Goal: Transaction & Acquisition: Purchase product/service

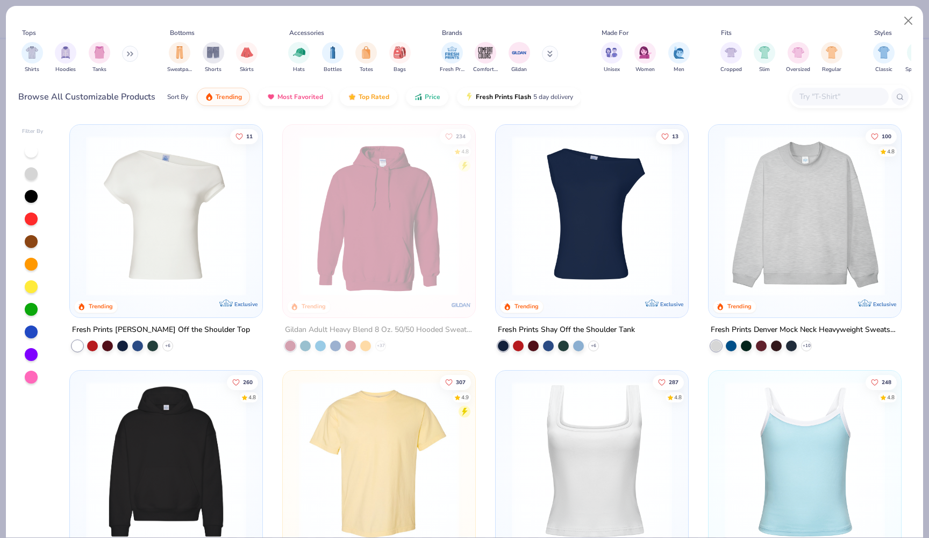
scroll to position [20, 0]
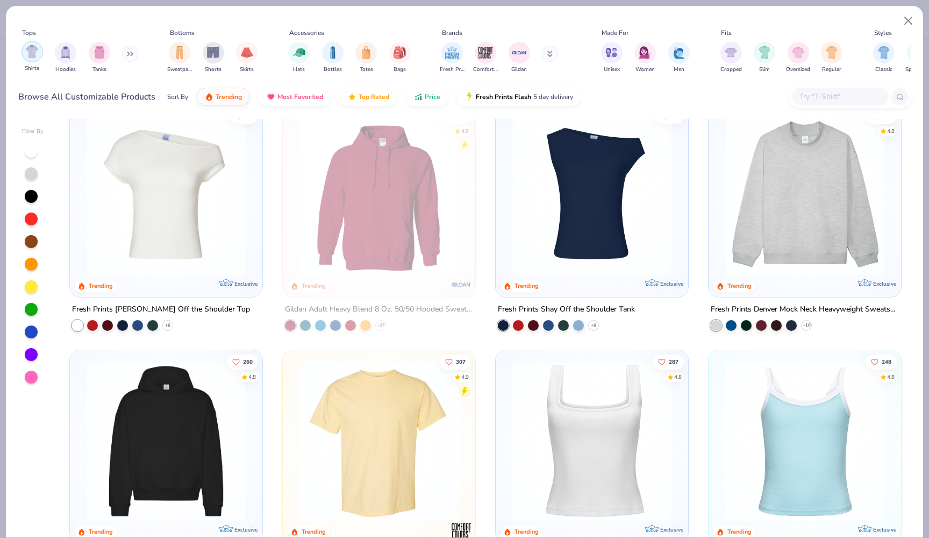
click at [37, 60] on div "filter for Shirts" at bounding box center [33, 52] width 22 height 22
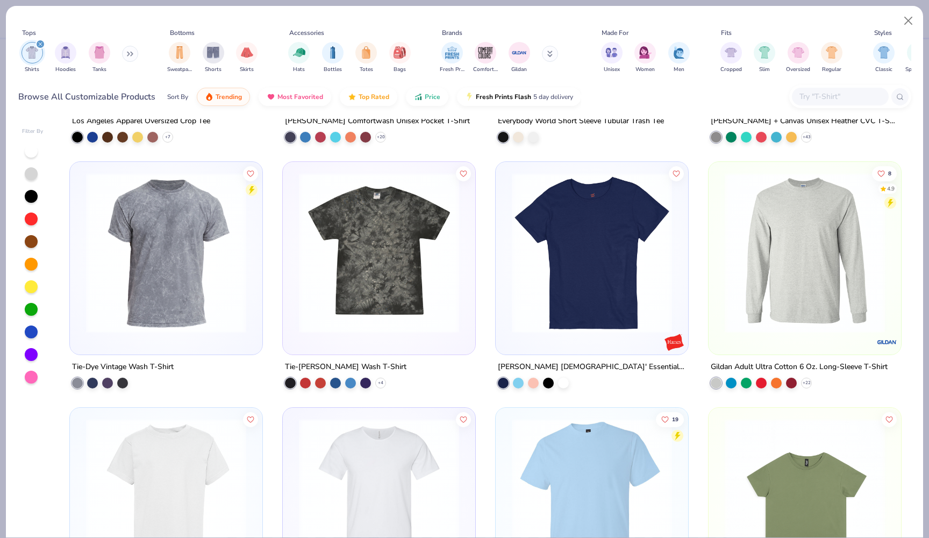
scroll to position [3156, 0]
click at [828, 99] on input "text" at bounding box center [840, 96] width 83 height 12
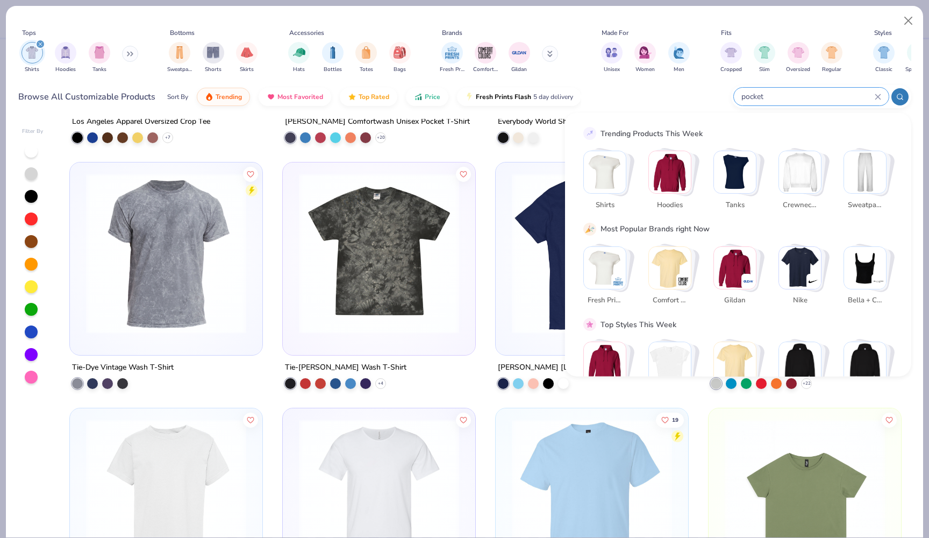
type input "pocket"
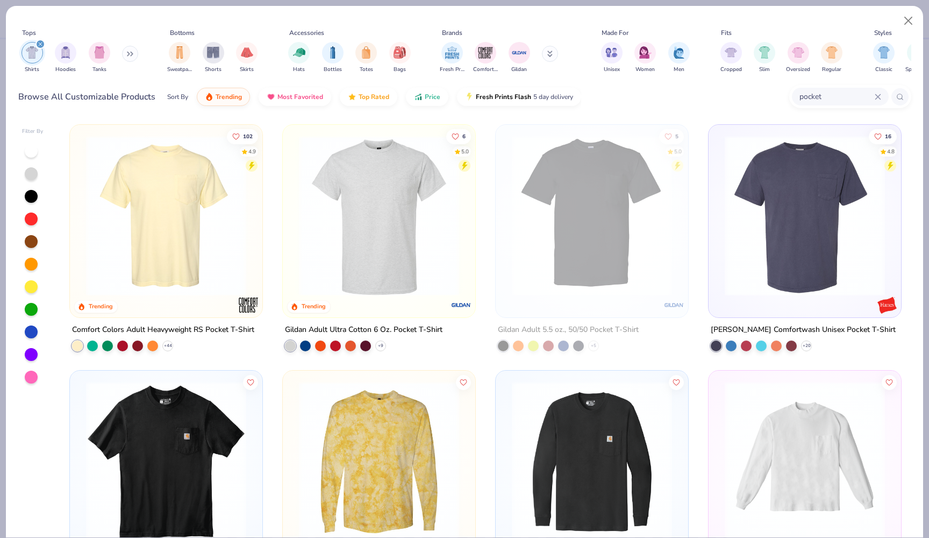
click at [196, 260] on img at bounding box center [166, 216] width 171 height 160
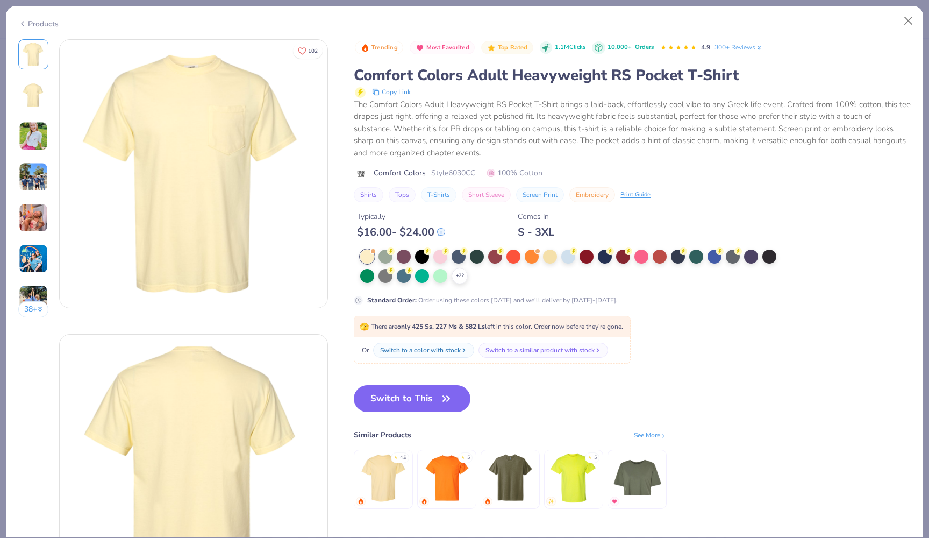
scroll to position [7, 0]
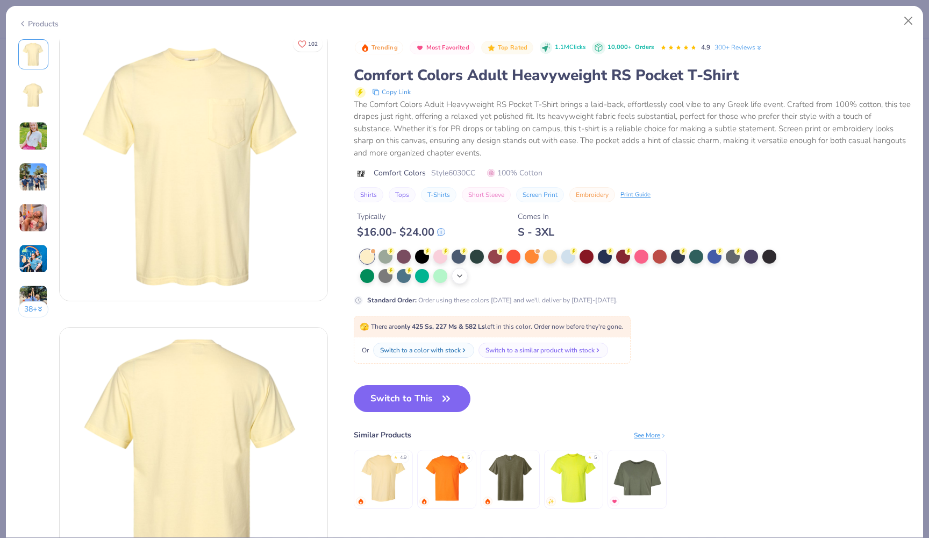
click at [461, 275] on icon at bounding box center [460, 276] width 9 height 9
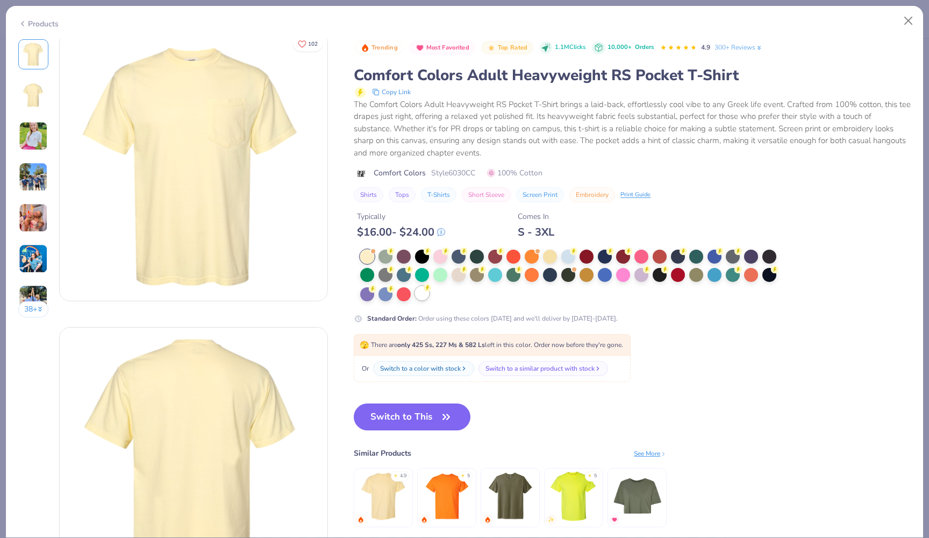
click at [424, 296] on div at bounding box center [422, 293] width 14 height 14
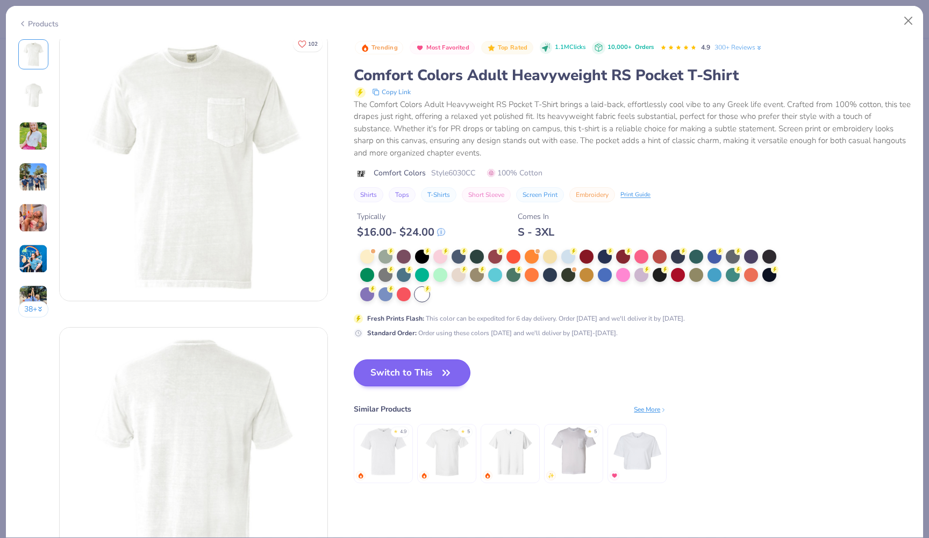
click at [410, 368] on button "Switch to This" at bounding box center [412, 372] width 117 height 27
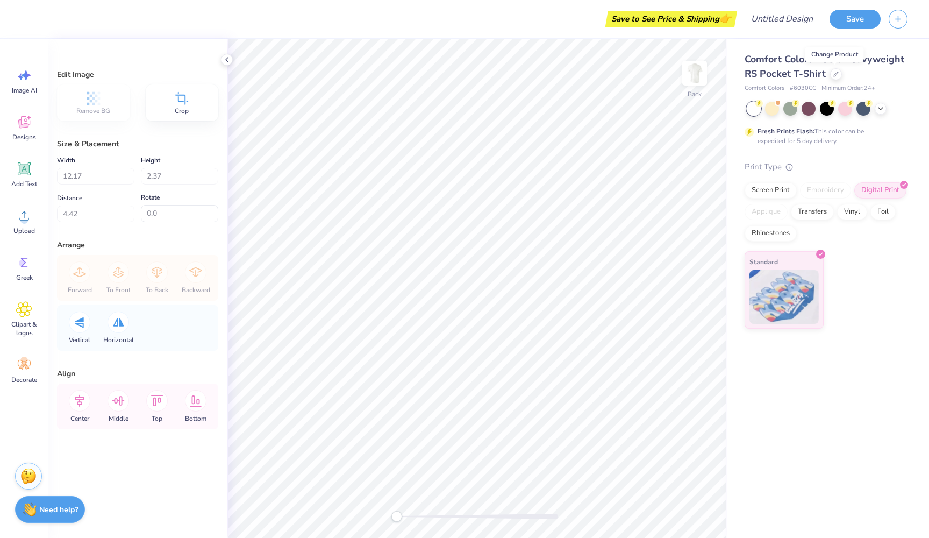
type input "3.50"
type input "0.68"
click at [186, 99] on icon at bounding box center [181, 98] width 13 height 13
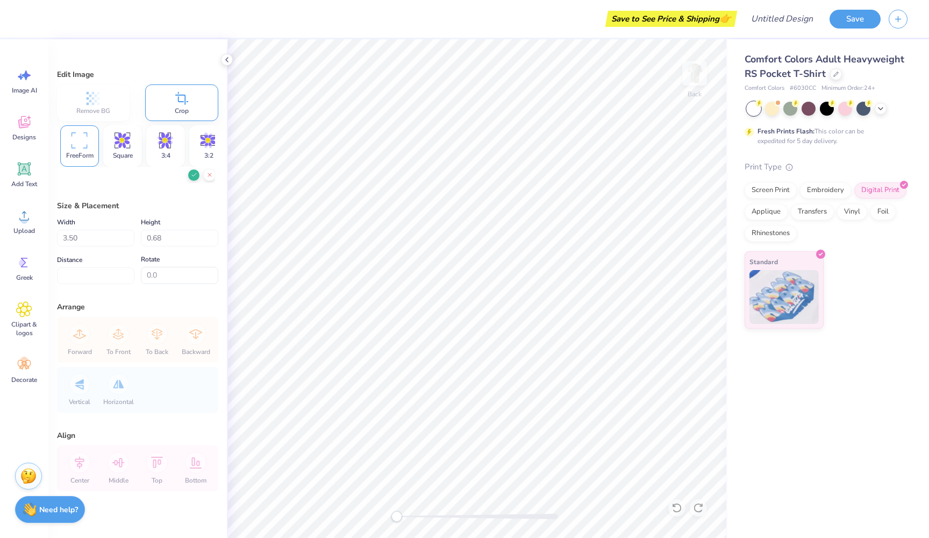
type input "1.70"
type input "0.66"
type input "3.27"
type input "1.26"
click at [701, 71] on img at bounding box center [694, 73] width 43 height 43
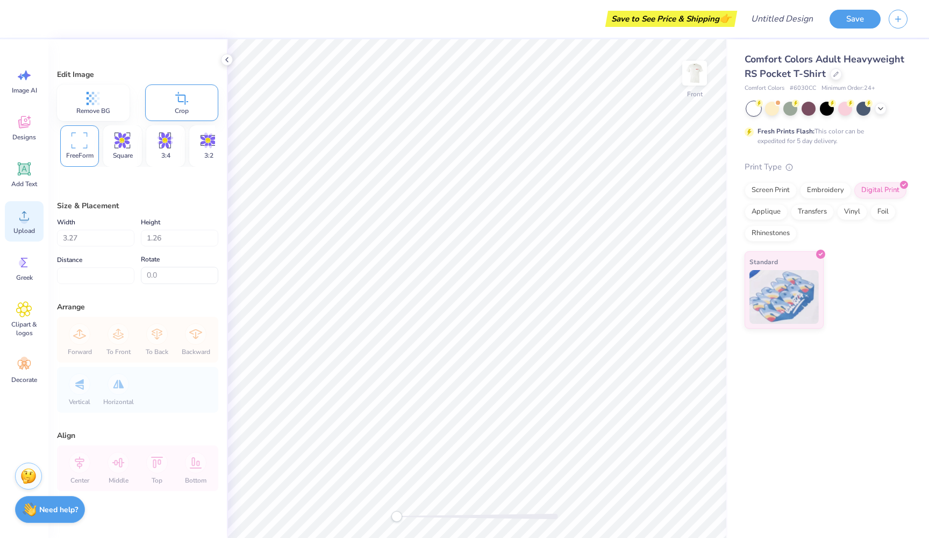
click at [17, 224] on div "Upload" at bounding box center [24, 221] width 39 height 40
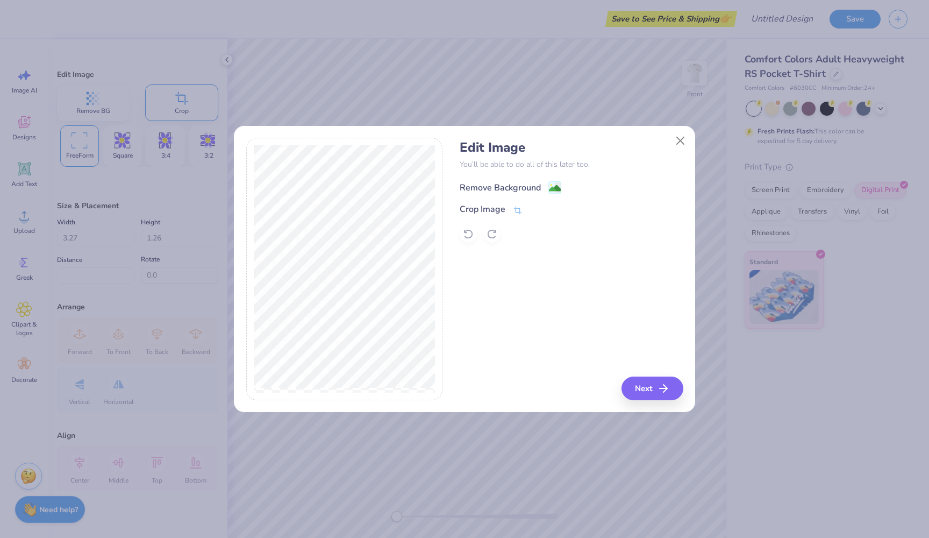
click at [489, 189] on div "Remove Background" at bounding box center [500, 187] width 81 height 13
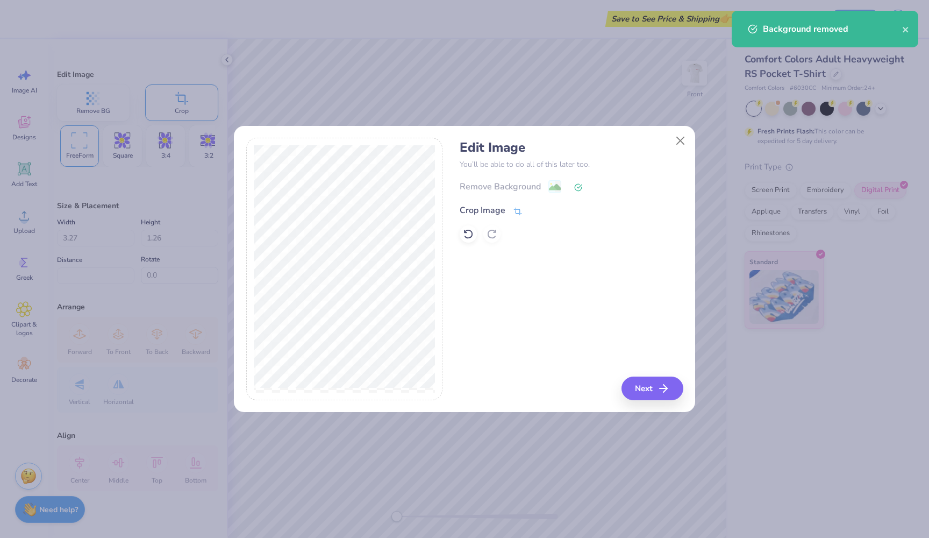
click at [502, 212] on div "Crop Image" at bounding box center [483, 210] width 46 height 13
click at [532, 212] on button at bounding box center [535, 209] width 11 height 11
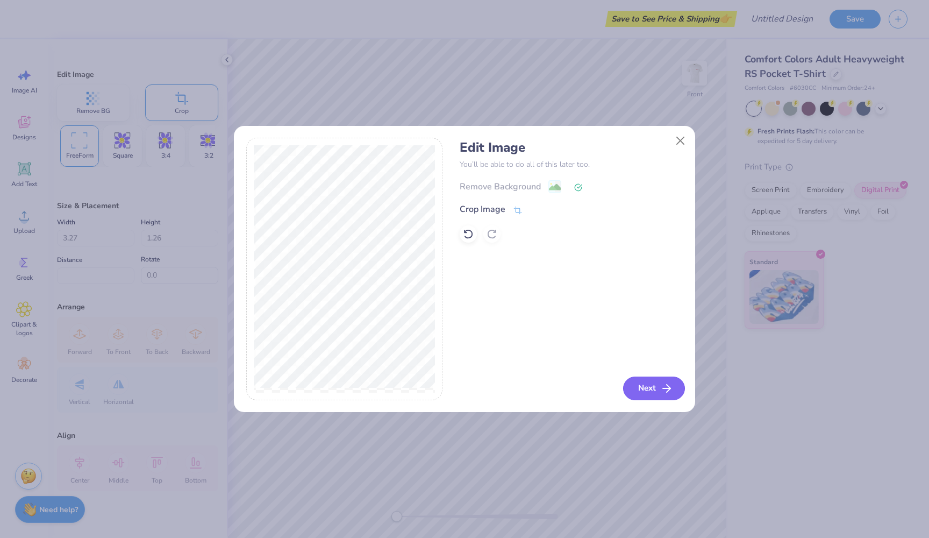
click at [643, 387] on button "Next" at bounding box center [654, 388] width 62 height 24
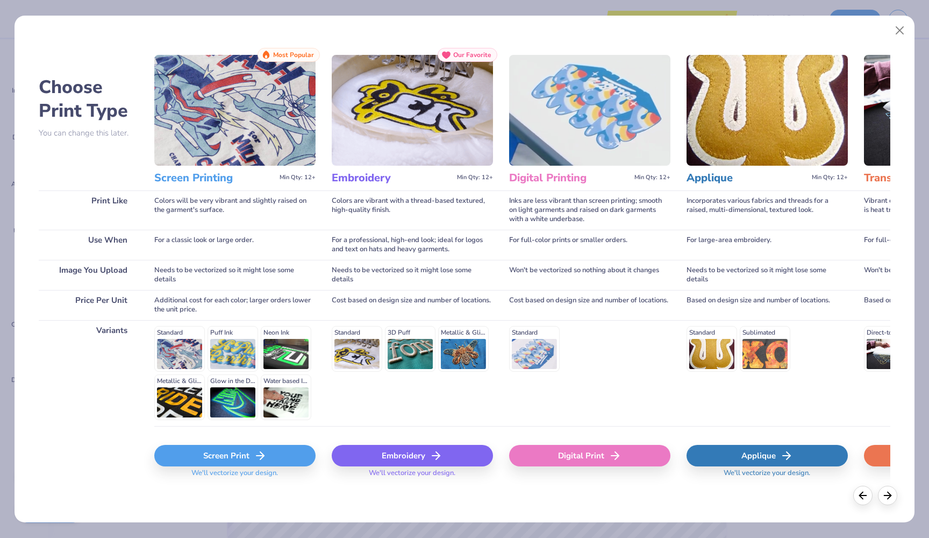
click at [602, 458] on div "Digital Print" at bounding box center [589, 456] width 161 height 22
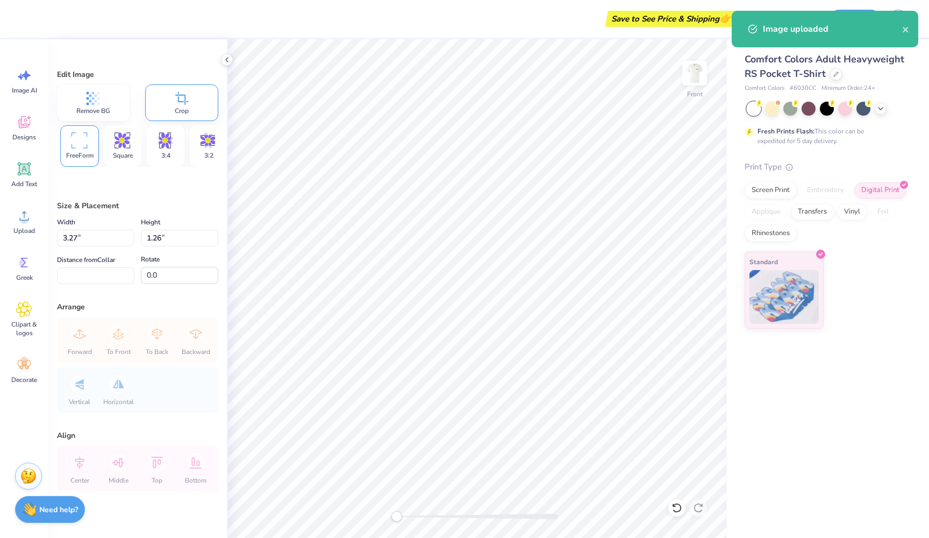
type input "13.11"
type input "2.52"
type input "12.99"
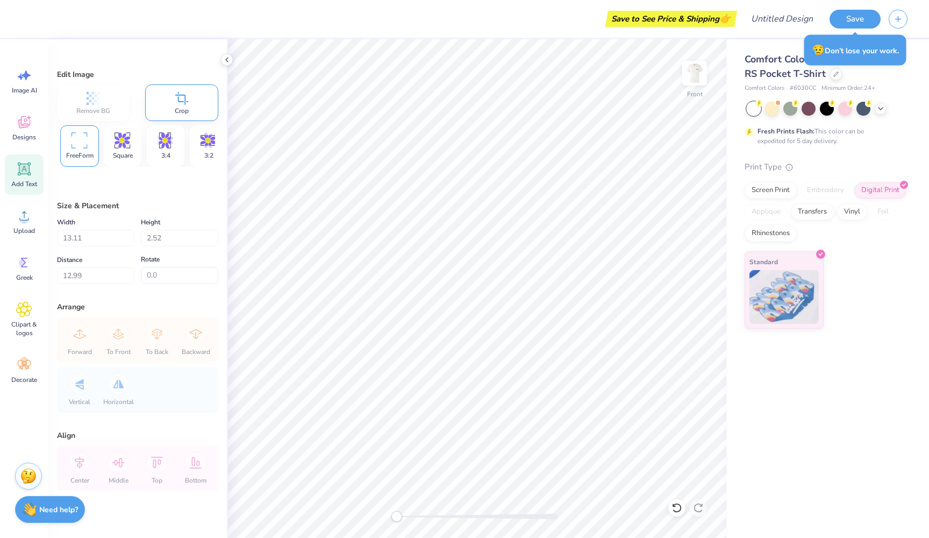
click at [20, 168] on icon at bounding box center [24, 169] width 10 height 10
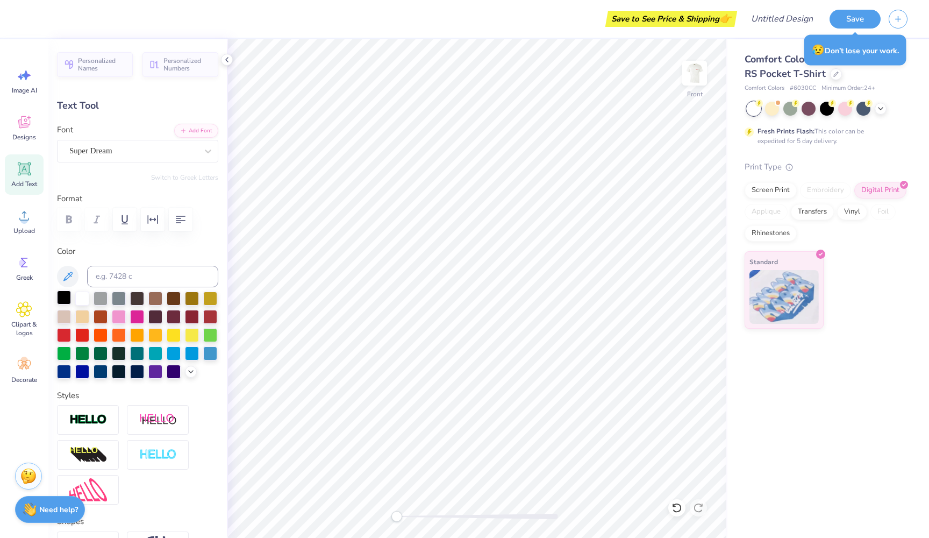
click at [62, 299] on div at bounding box center [64, 297] width 14 height 14
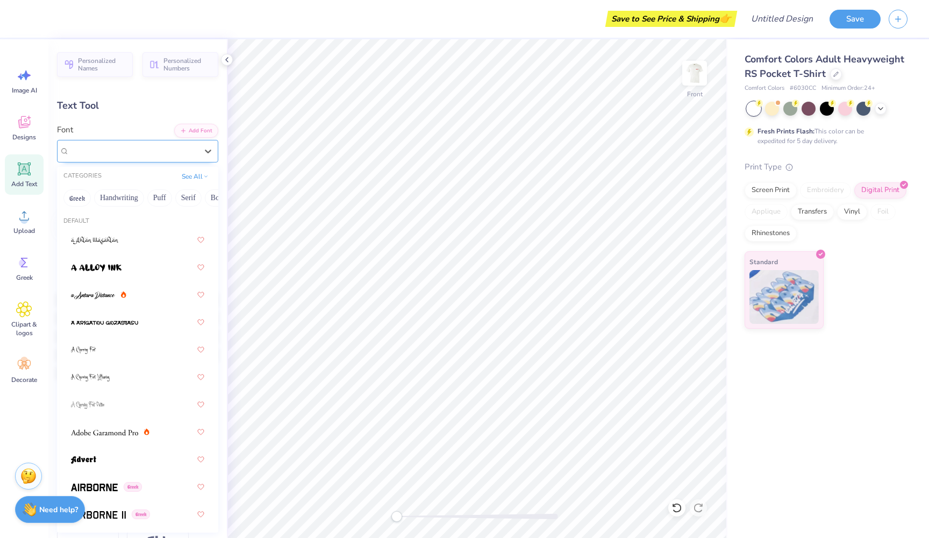
click at [149, 156] on div at bounding box center [133, 151] width 128 height 15
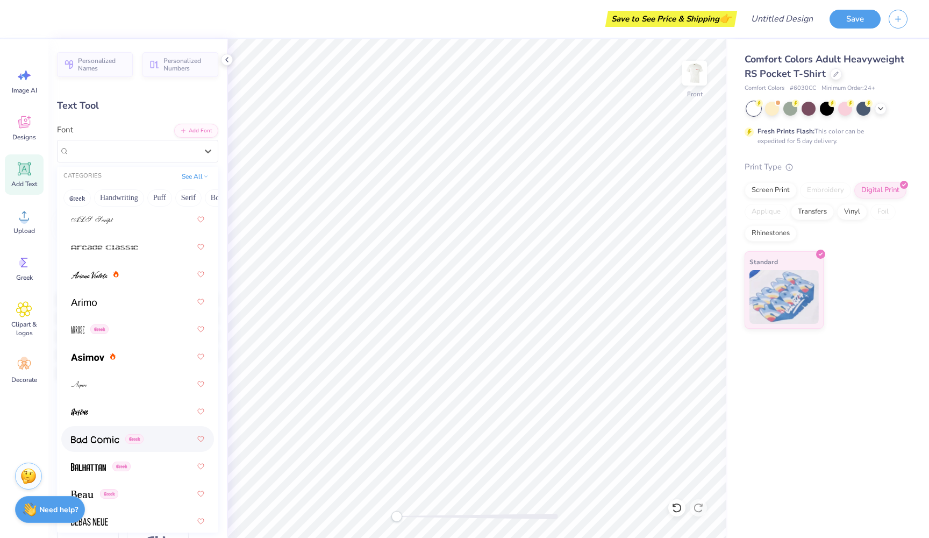
scroll to position [448, 0]
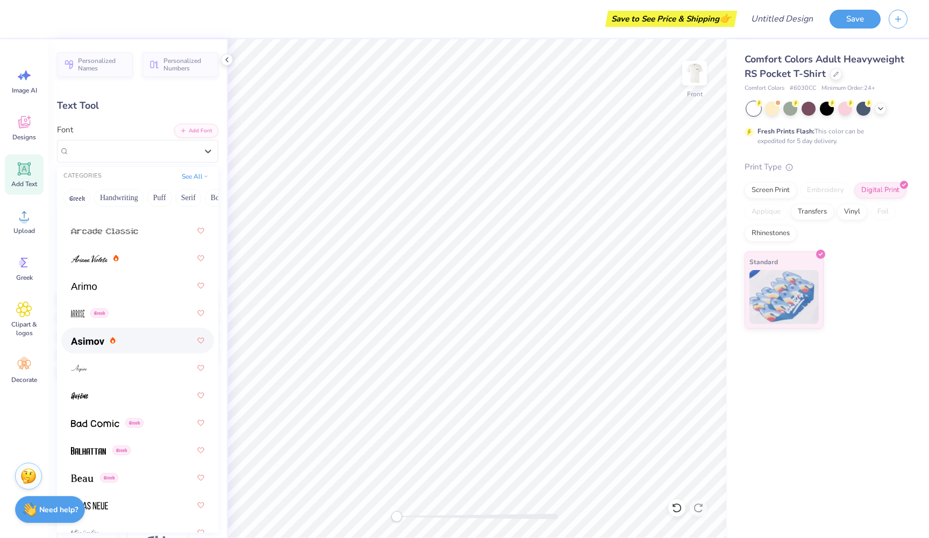
click at [134, 350] on div at bounding box center [137, 340] width 133 height 19
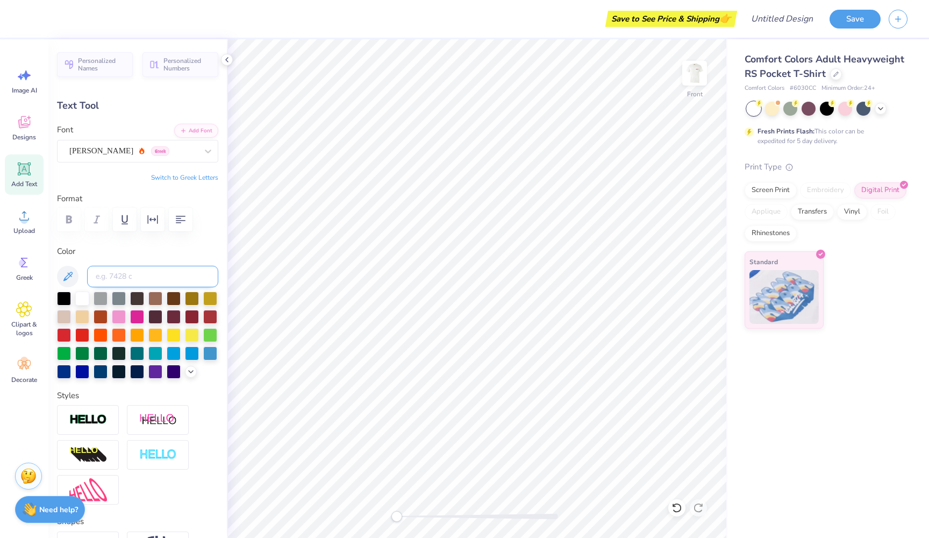
click at [143, 272] on input at bounding box center [152, 277] width 131 height 22
type input "F"
type textarea "T"
type textarea "From Campus to Capital"
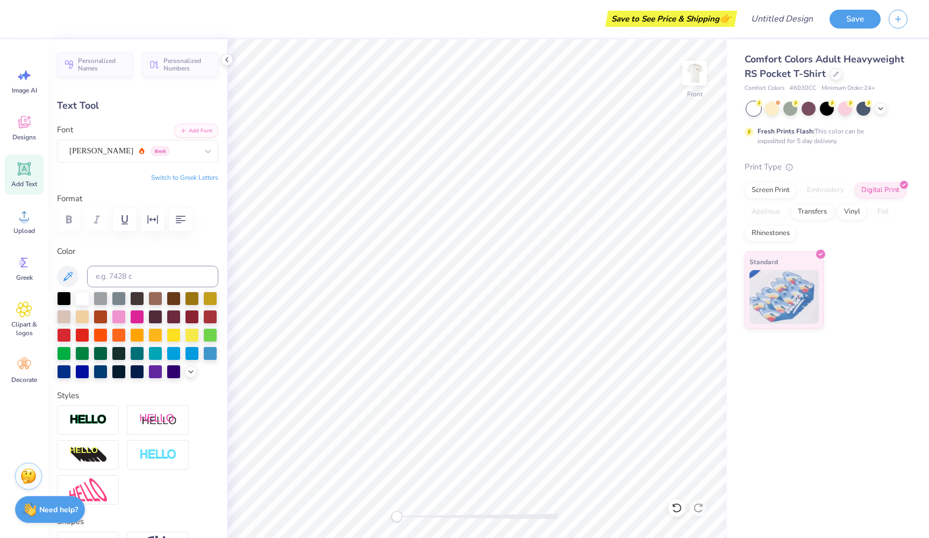
scroll to position [0, 3]
type input "14.32"
type input "1.28"
type input "13.61"
type input "11.16"
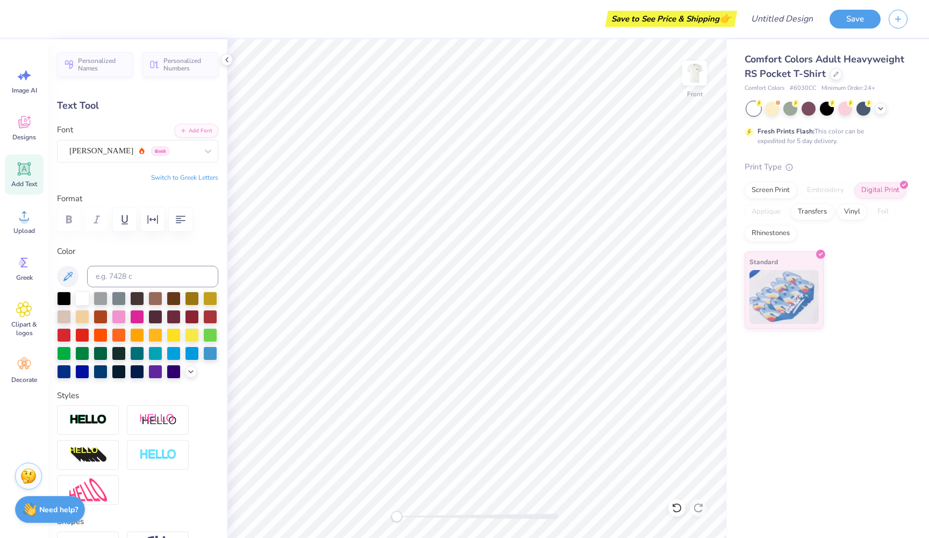
type input "1.00"
click at [702, 77] on img at bounding box center [694, 73] width 43 height 43
click at [703, 78] on img at bounding box center [694, 73] width 43 height 43
type input "8.70"
click at [79, 332] on div at bounding box center [82, 334] width 14 height 14
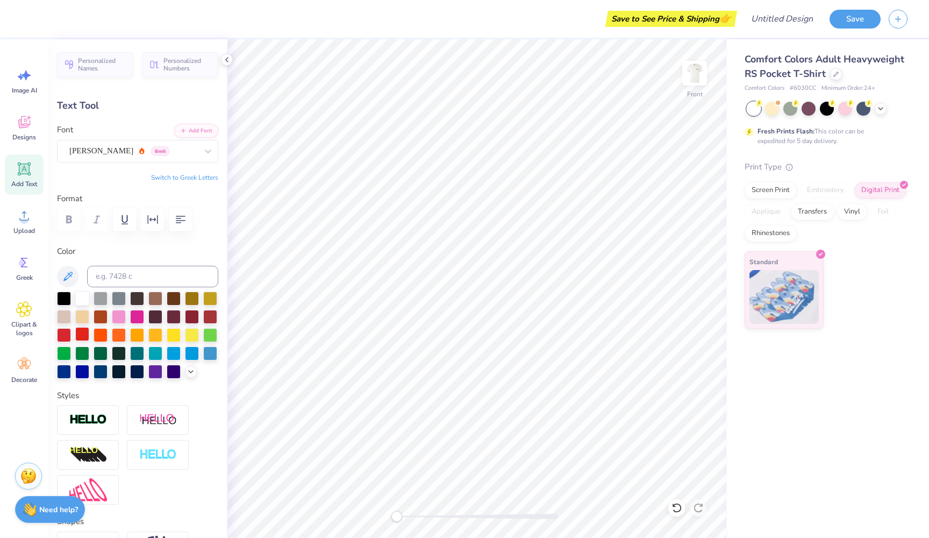
scroll to position [0, 4]
click at [62, 334] on div at bounding box center [64, 334] width 14 height 14
click at [212, 317] on div at bounding box center [210, 316] width 14 height 14
click at [65, 299] on div at bounding box center [64, 297] width 14 height 14
click at [97, 297] on div at bounding box center [101, 297] width 14 height 14
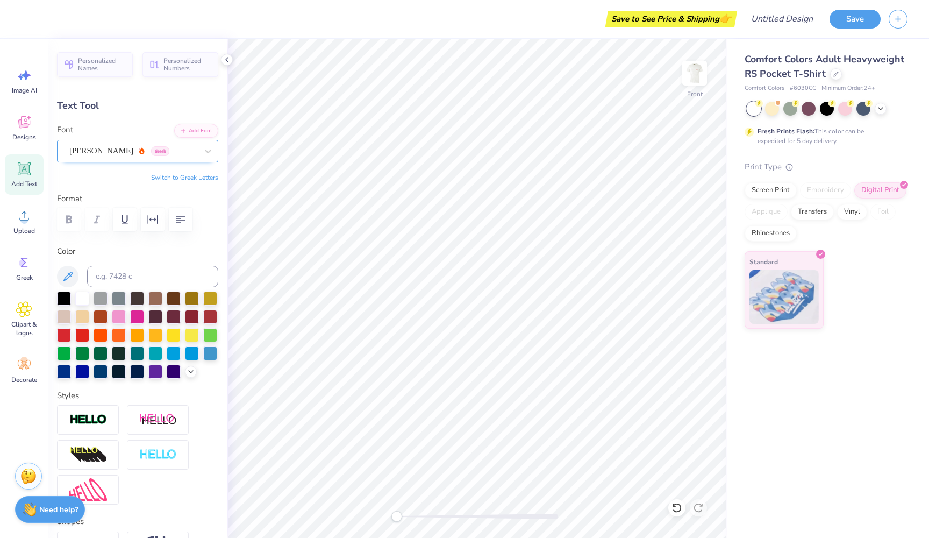
click at [147, 159] on div "[PERSON_NAME] Greek" at bounding box center [137, 151] width 161 height 23
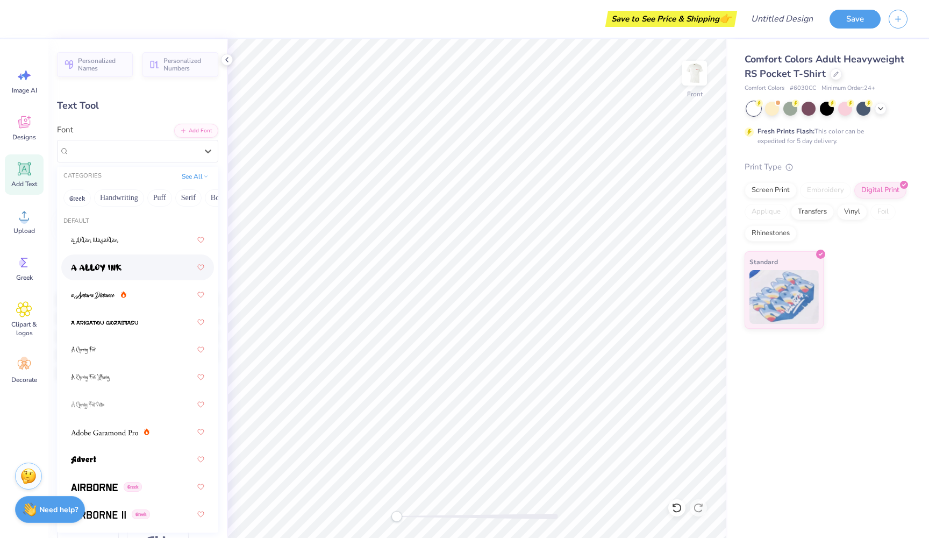
click at [153, 274] on div at bounding box center [137, 267] width 133 height 19
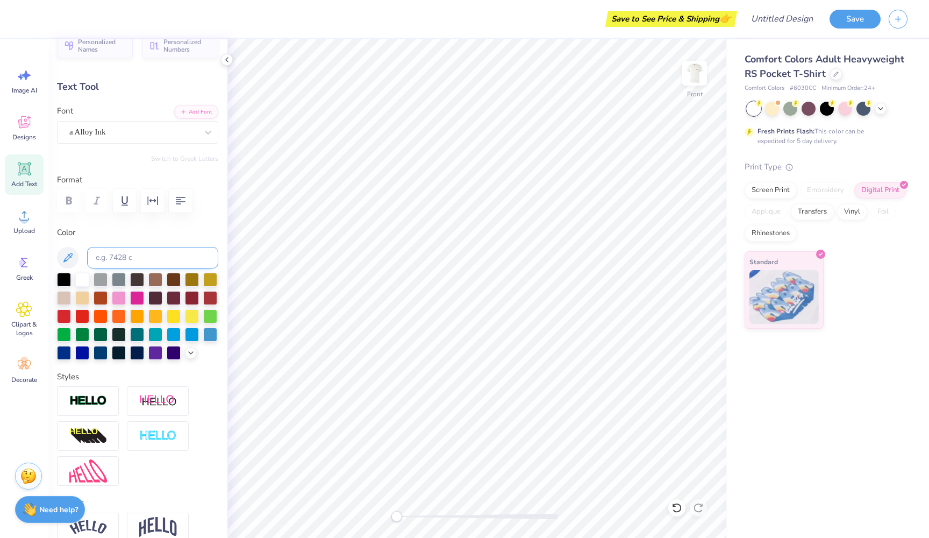
scroll to position [25, 0]
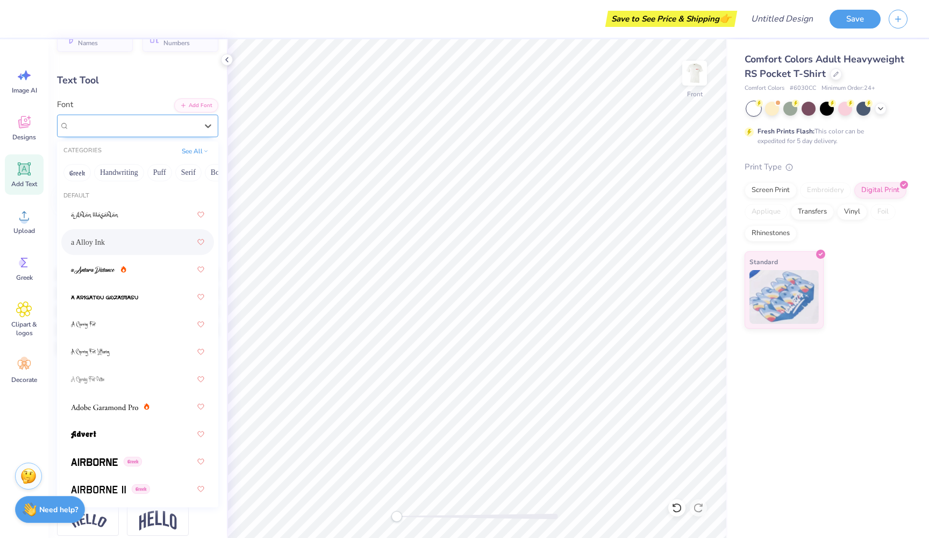
click at [170, 128] on div "a Alloy Ink" at bounding box center [133, 125] width 130 height 17
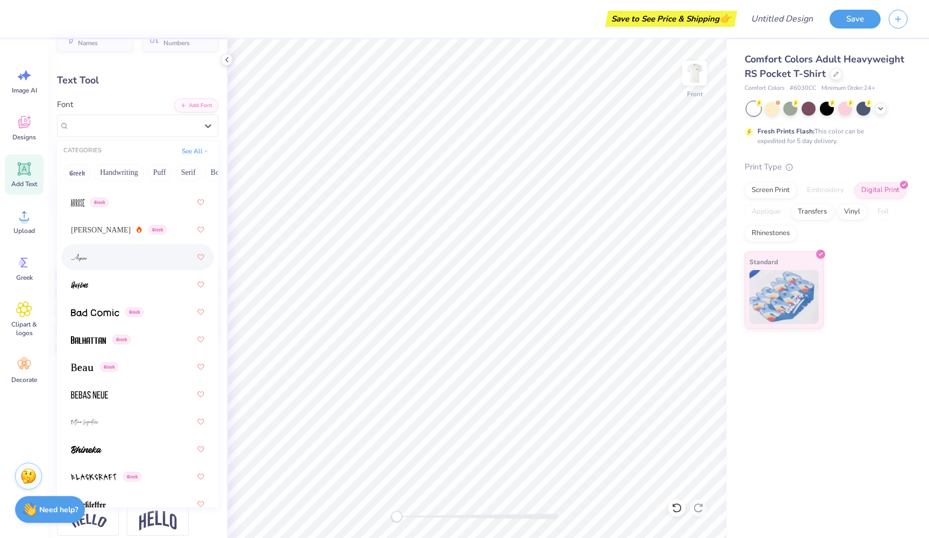
scroll to position [554, 0]
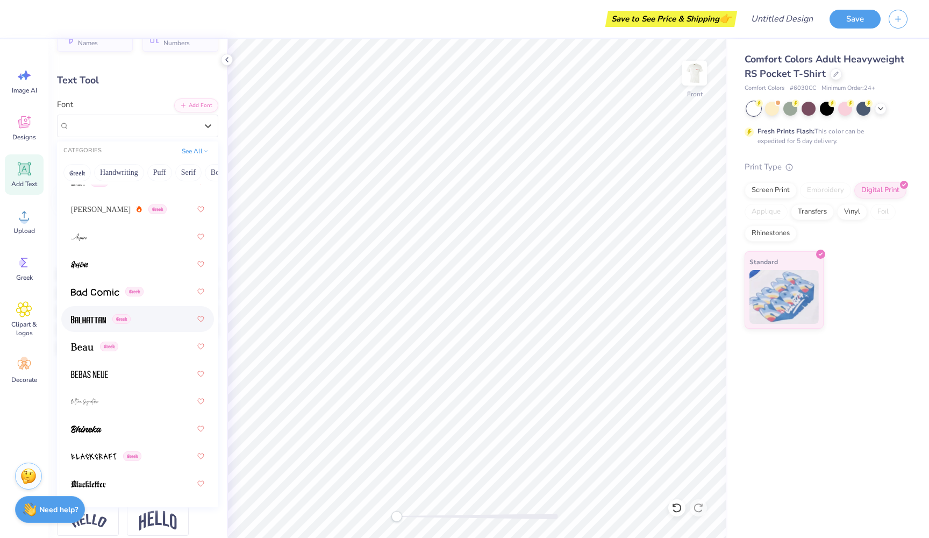
click at [153, 321] on div "Greek" at bounding box center [137, 318] width 133 height 19
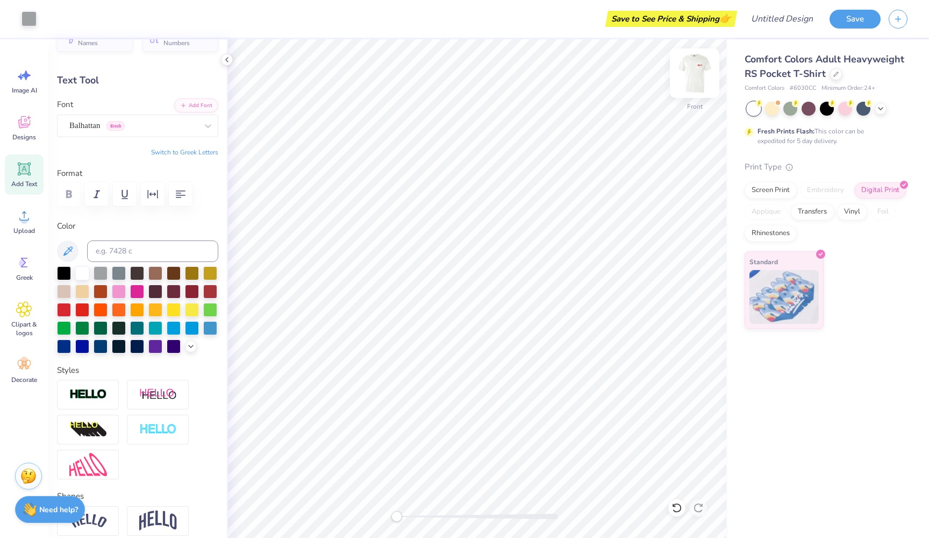
click at [696, 68] on img at bounding box center [694, 73] width 43 height 43
click at [684, 81] on img at bounding box center [694, 73] width 43 height 43
click at [695, 77] on img at bounding box center [694, 73] width 43 height 43
click at [695, 77] on img at bounding box center [695, 73] width 22 height 22
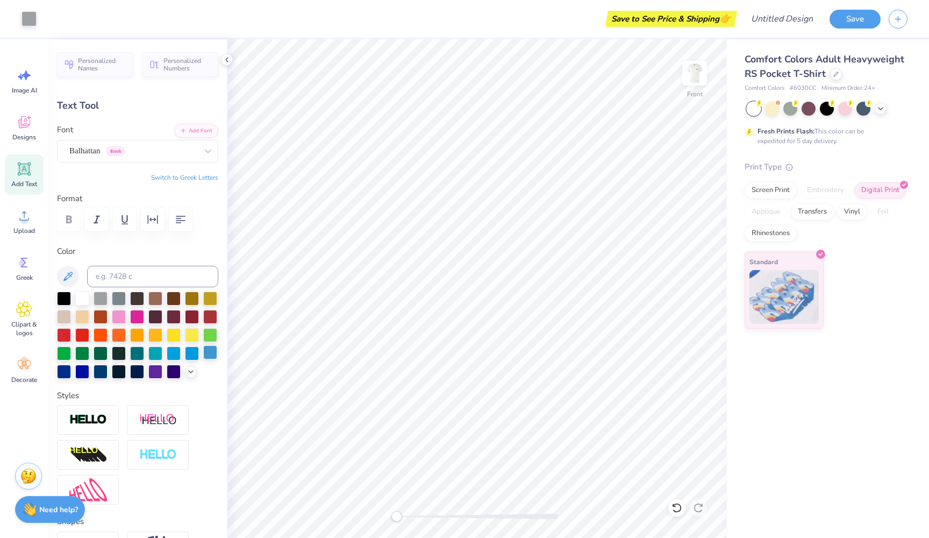
scroll to position [0, 0]
click at [35, 327] on span "Clipart & logos" at bounding box center [23, 328] width 35 height 17
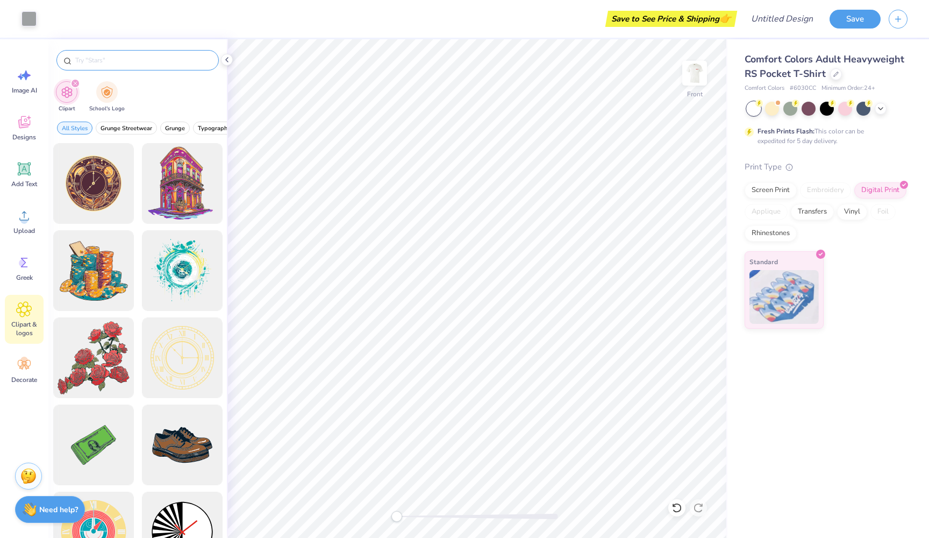
click at [132, 56] on input "text" at bounding box center [143, 60] width 138 height 11
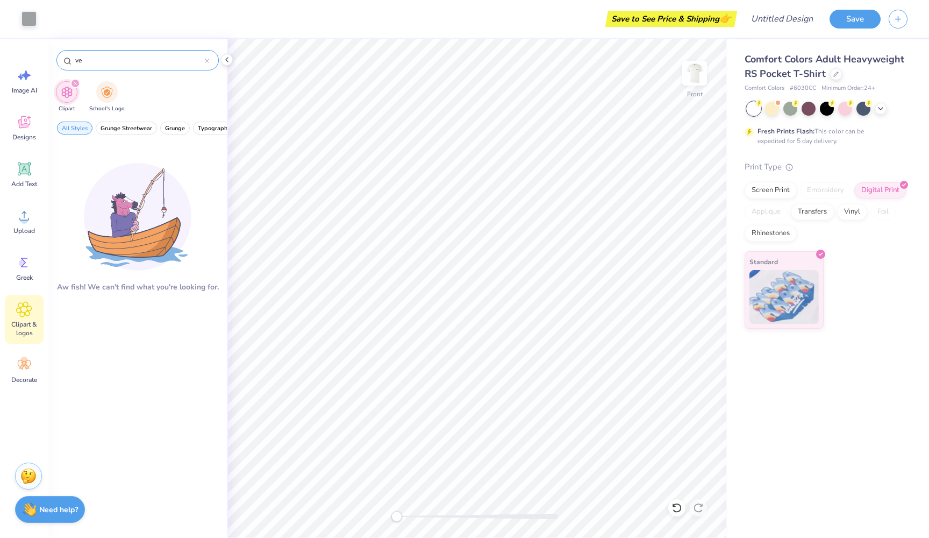
type input "v"
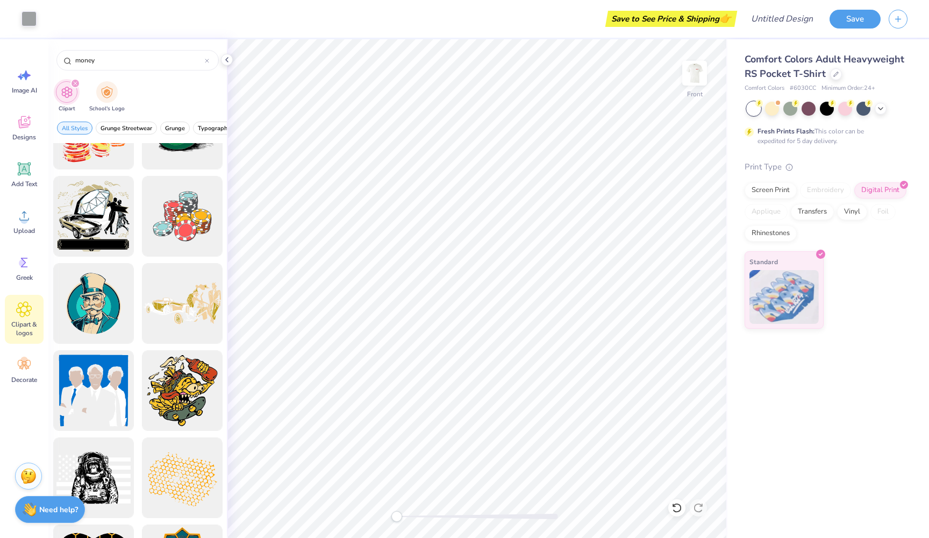
scroll to position [479, 0]
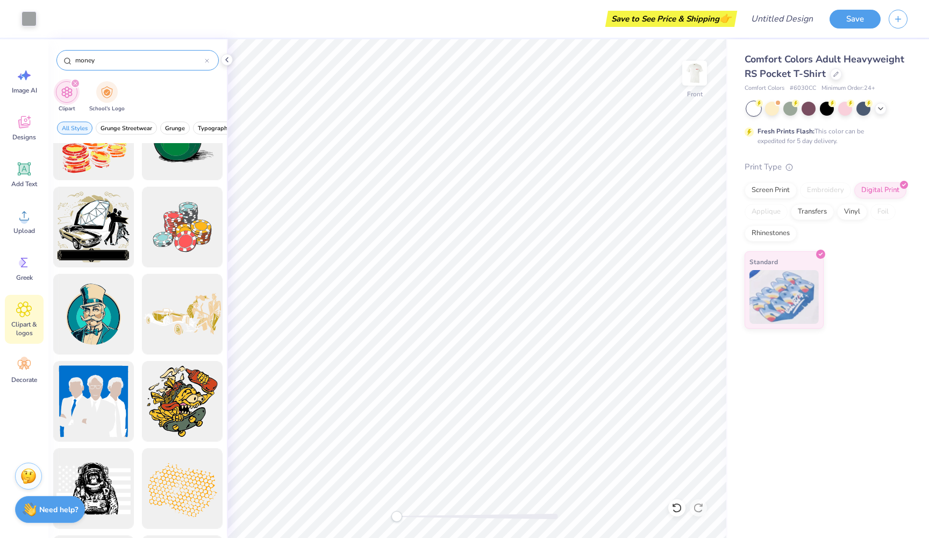
drag, startPoint x: 152, startPoint y: 55, endPoint x: 82, endPoint y: 55, distance: 69.4
click at [82, 55] on input "money" at bounding box center [139, 60] width 131 height 11
type input "m"
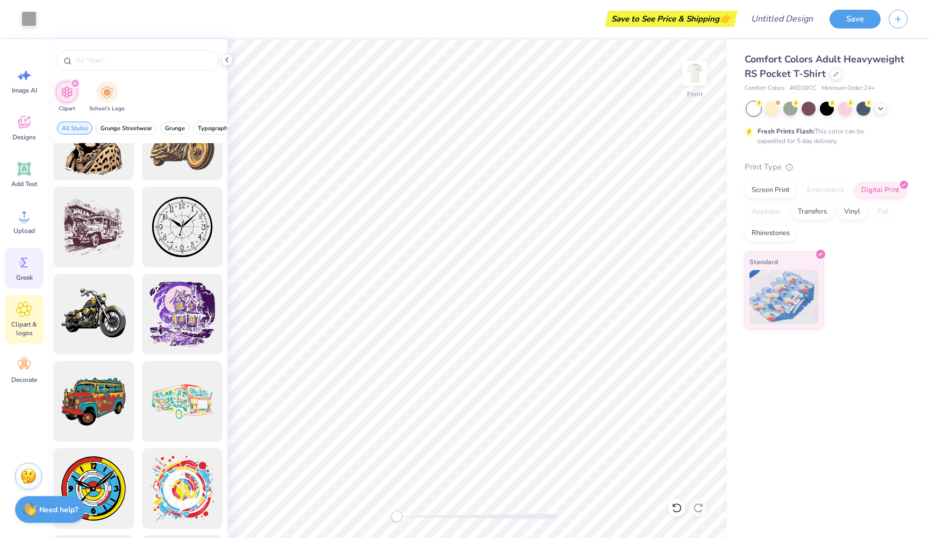
click at [21, 281] on span "Greek" at bounding box center [24, 277] width 17 height 9
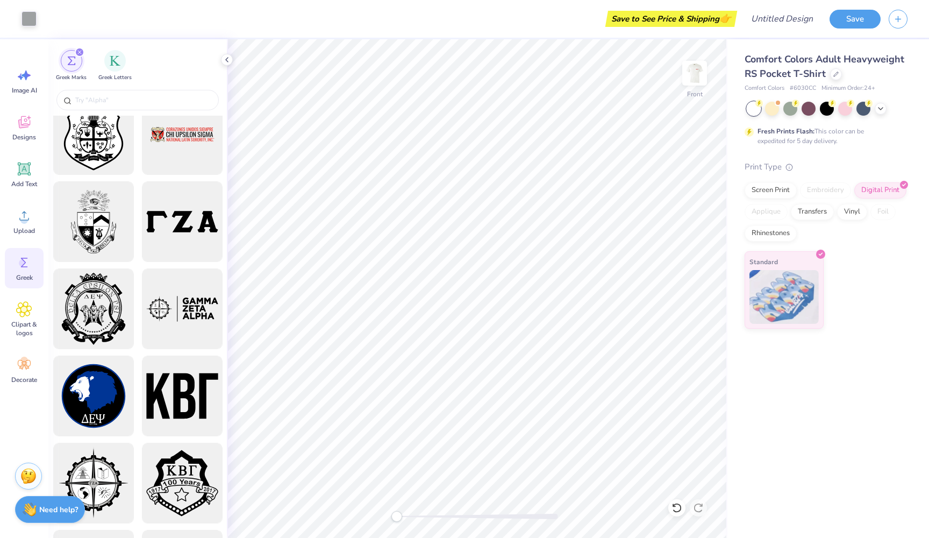
scroll to position [1329, 0]
click at [117, 95] on input "text" at bounding box center [143, 100] width 138 height 11
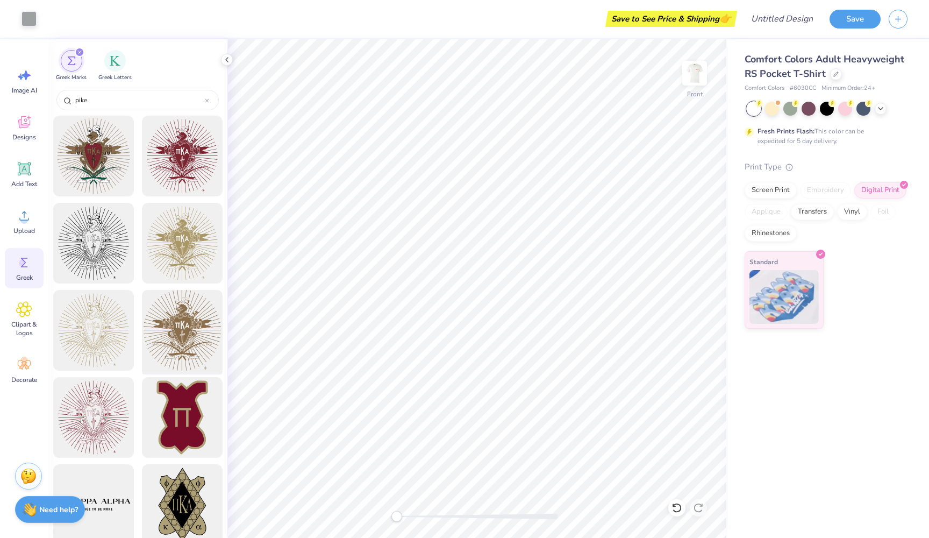
scroll to position [0, 0]
type input "pike"
click at [701, 73] on img at bounding box center [694, 73] width 43 height 43
click at [688, 69] on img at bounding box center [694, 73] width 43 height 43
click at [845, 19] on button "Save" at bounding box center [855, 17] width 51 height 19
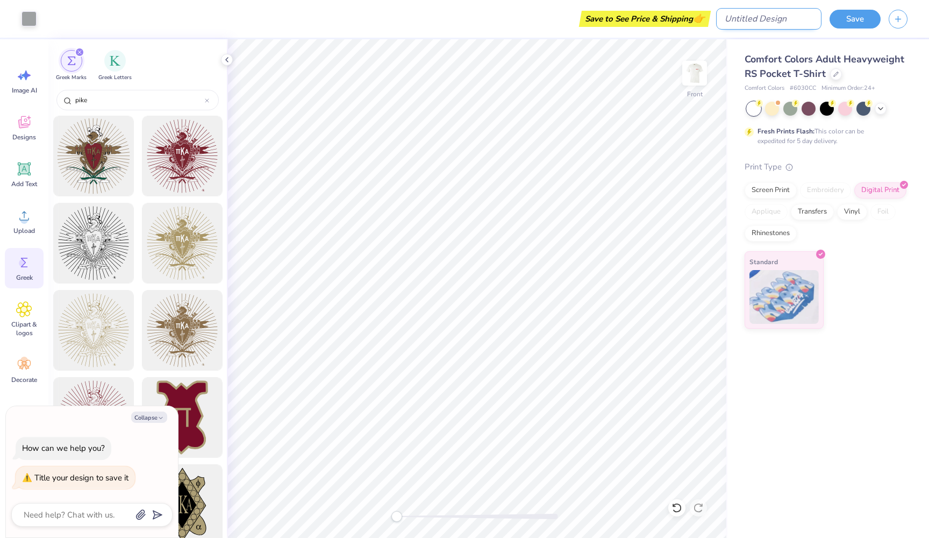
type textarea "x"
click at [769, 20] on input "Design Title" at bounding box center [768, 19] width 105 height 22
type input "U"
type textarea "x"
type input "UV"
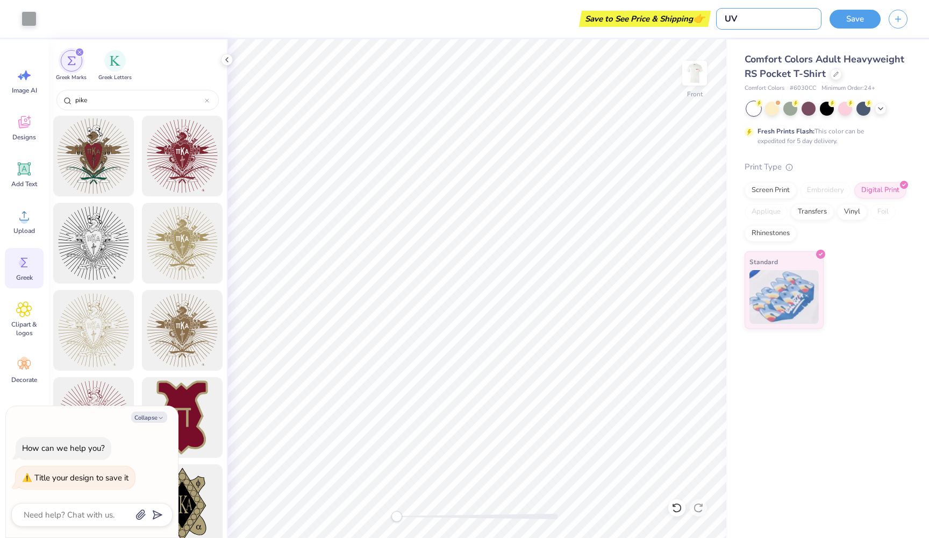
type textarea "x"
type input "UVC"
type textarea "x"
type input "UVCS"
type textarea "x"
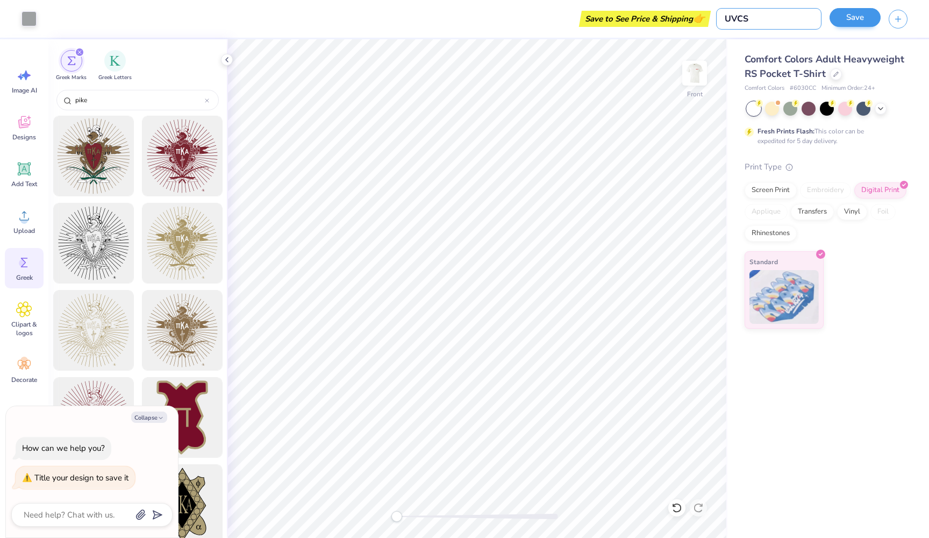
type input "UVCS"
click at [836, 24] on button "Save" at bounding box center [855, 17] width 51 height 19
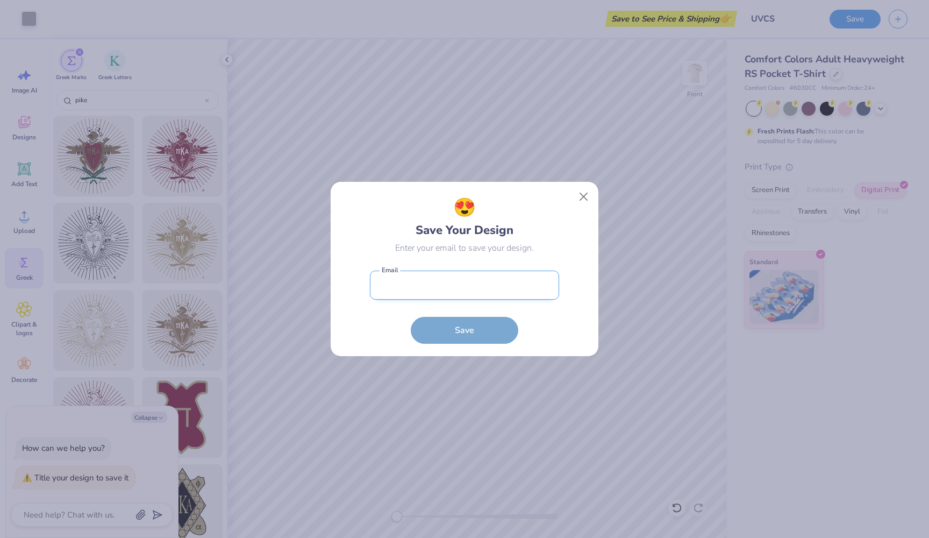
click at [469, 286] on input "email" at bounding box center [464, 286] width 189 height 30
type input "[EMAIL_ADDRESS][DOMAIN_NAME]"
click at [469, 328] on button "Save" at bounding box center [465, 327] width 108 height 27
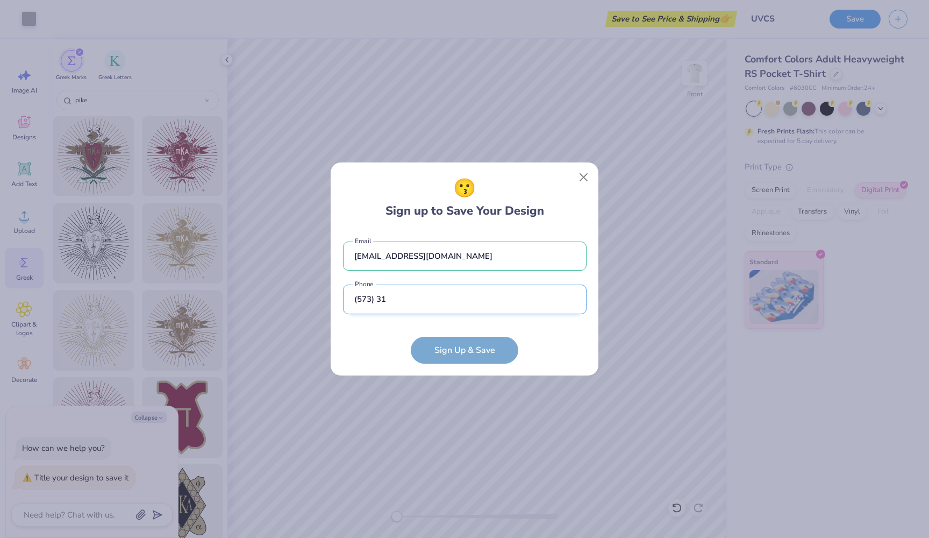
type input "(573) 318"
type input "[PHONE_NUMBER]"
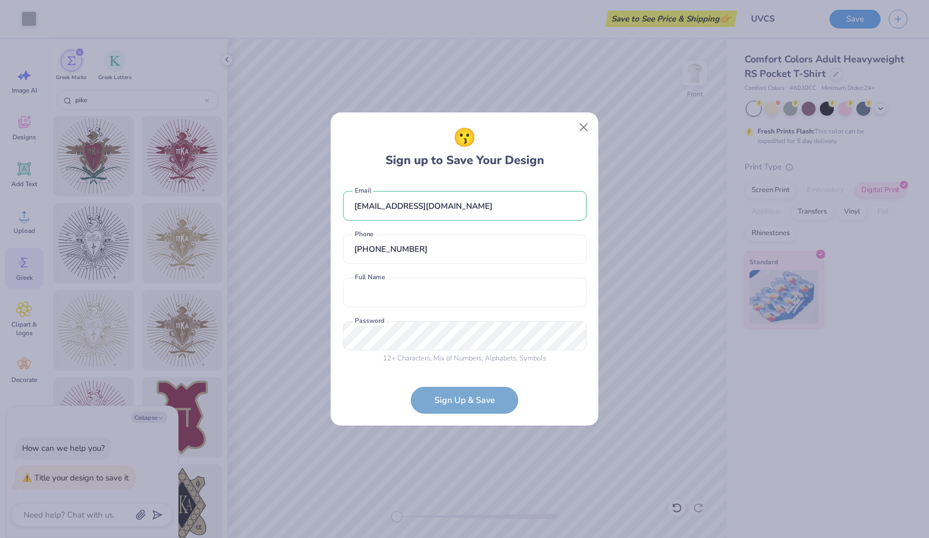
click at [442, 307] on div "[EMAIL_ADDRESS][DOMAIN_NAME] Email [PHONE_NUMBER] Phone Full Name is a required…" at bounding box center [465, 274] width 244 height 189
type input "[PERSON_NAME]"
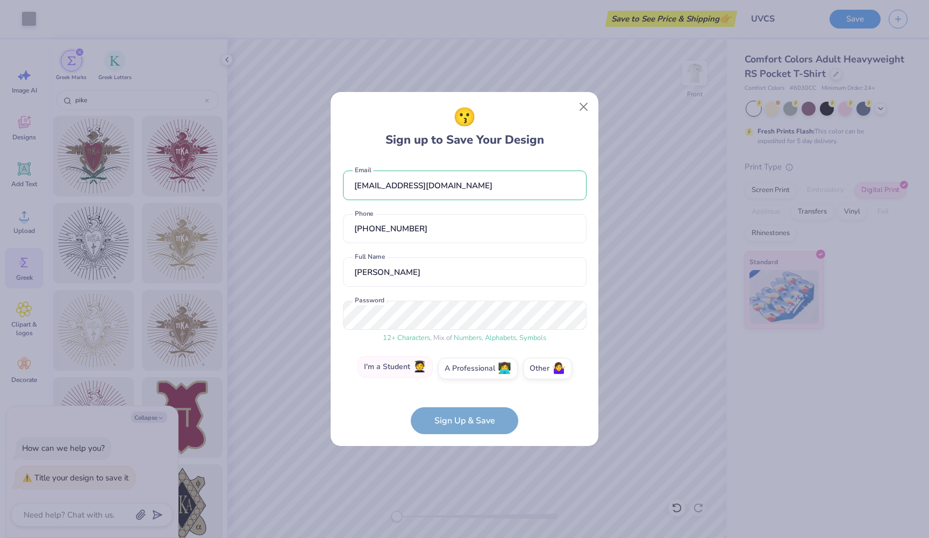
click at [412, 362] on label "I'm a Student 🧑‍🎓" at bounding box center [395, 367] width 75 height 22
click at [461, 367] on input "I'm a Student 🧑‍🎓" at bounding box center [464, 370] width 7 height 7
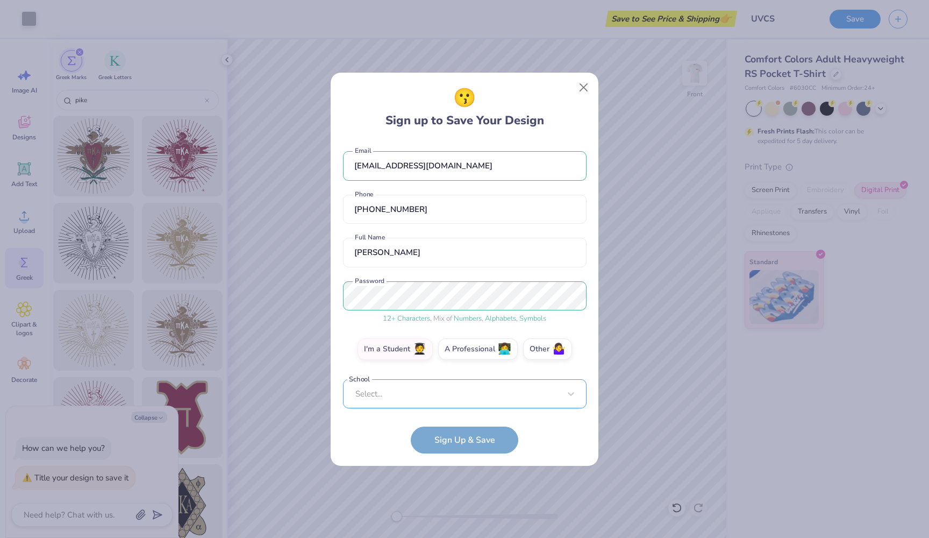
click at [448, 395] on div "Select..." at bounding box center [465, 394] width 244 height 30
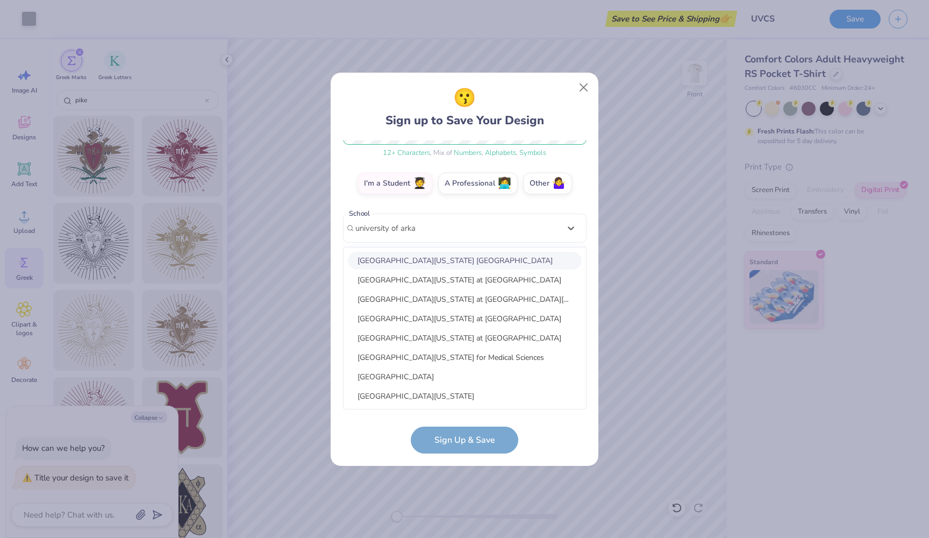
click at [469, 261] on div "[GEOGRAPHIC_DATA][US_STATE] [GEOGRAPHIC_DATA]" at bounding box center [465, 261] width 234 height 18
type input "university of arka"
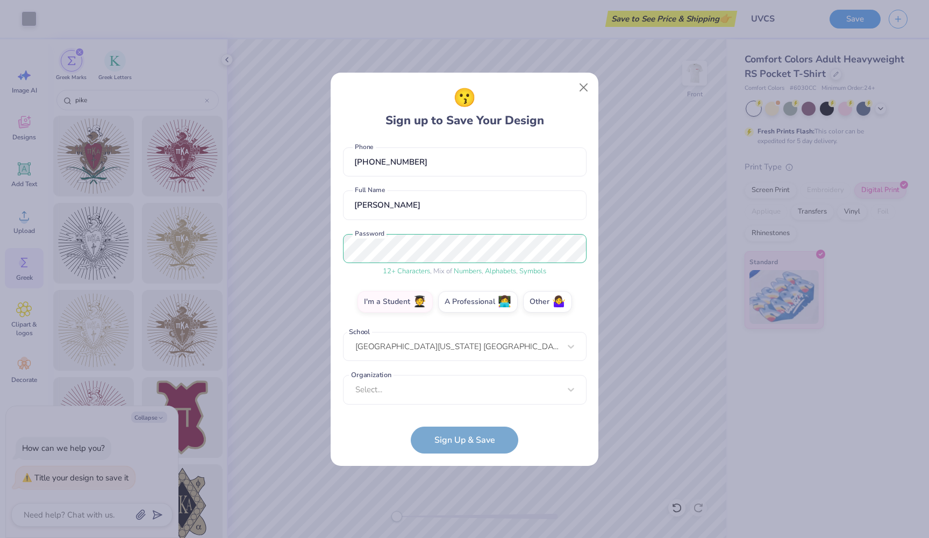
scroll to position [47, 0]
click at [496, 393] on div "option focused, 1 of 15. 15 results available. Use Up and Down to choose option…" at bounding box center [465, 473] width 244 height 196
click at [574, 220] on div "[EMAIL_ADDRESS][DOMAIN_NAME] Email [PHONE_NUMBER] Phone [PERSON_NAME] Full Name…" at bounding box center [465, 274] width 244 height 269
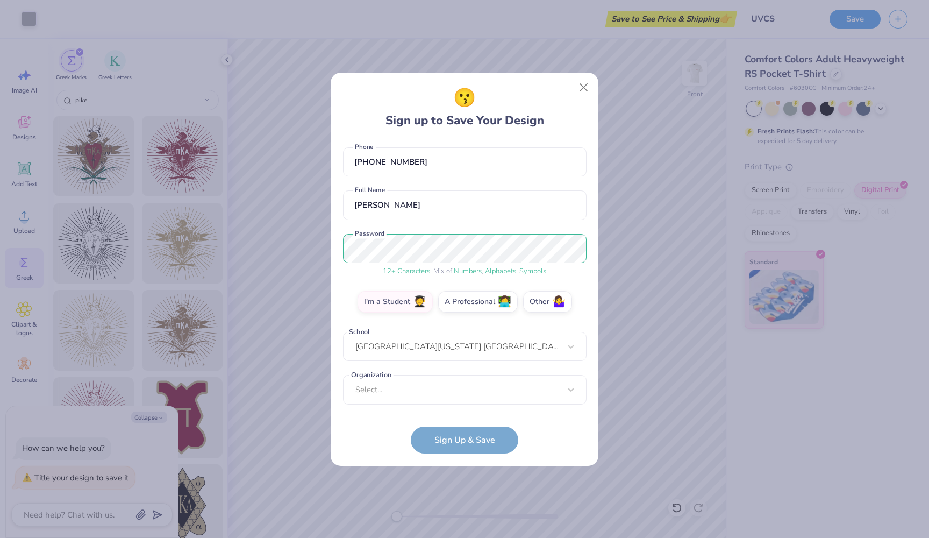
click at [465, 448] on form "[EMAIL_ADDRESS][DOMAIN_NAME] Email [PHONE_NUMBER] Phone [PERSON_NAME] Full Name…" at bounding box center [465, 296] width 244 height 313
click at [465, 438] on form "[EMAIL_ADDRESS][DOMAIN_NAME] Email [PHONE_NUMBER] Phone [PERSON_NAME] Full Name…" at bounding box center [465, 296] width 244 height 313
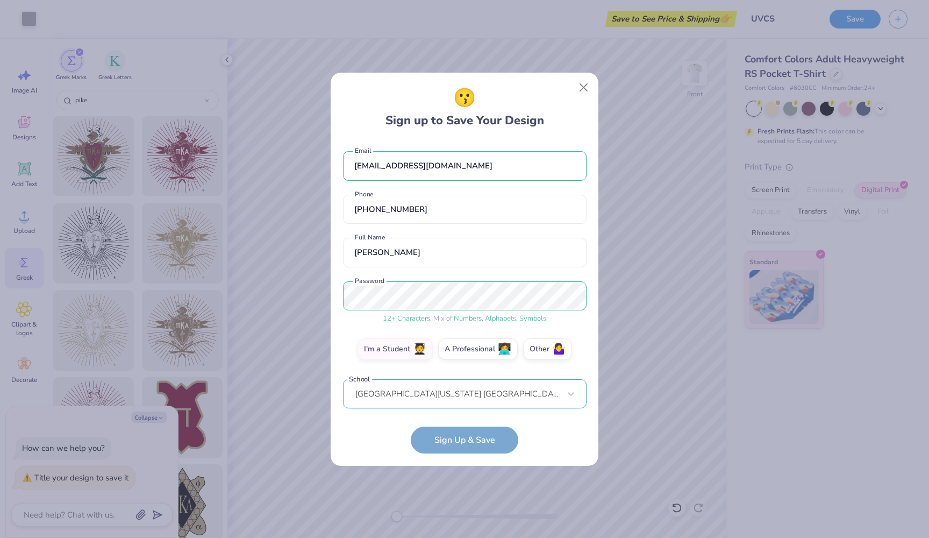
scroll to position [0, 0]
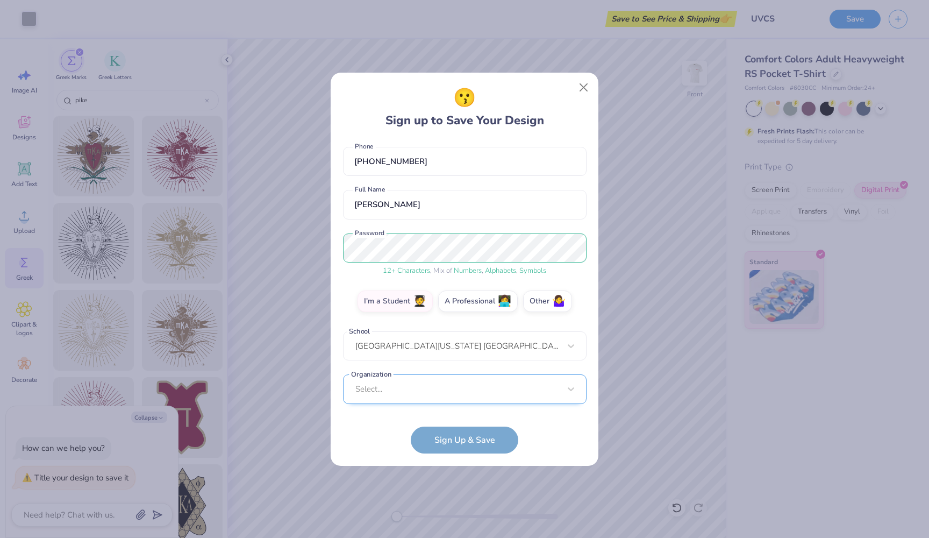
click at [463, 389] on div "Select..." at bounding box center [465, 389] width 244 height 30
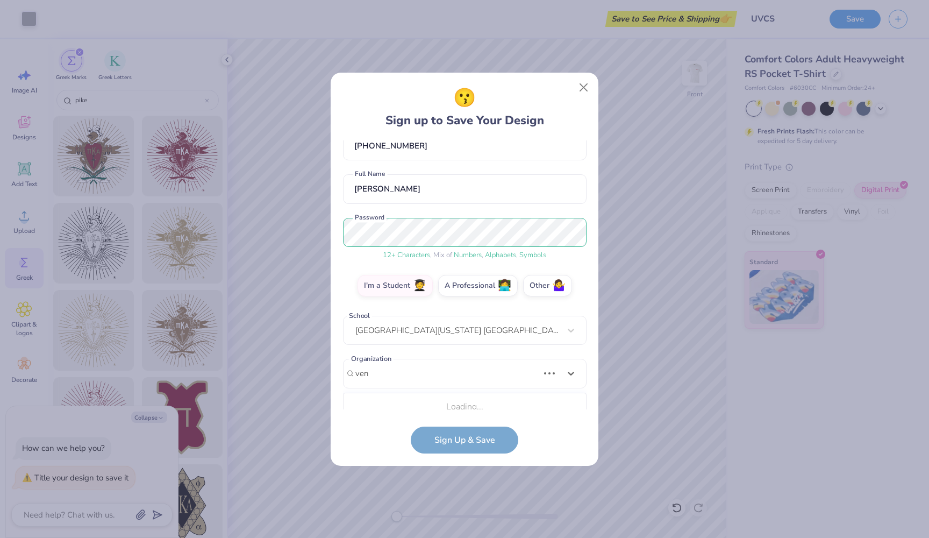
scroll to position [74, 0]
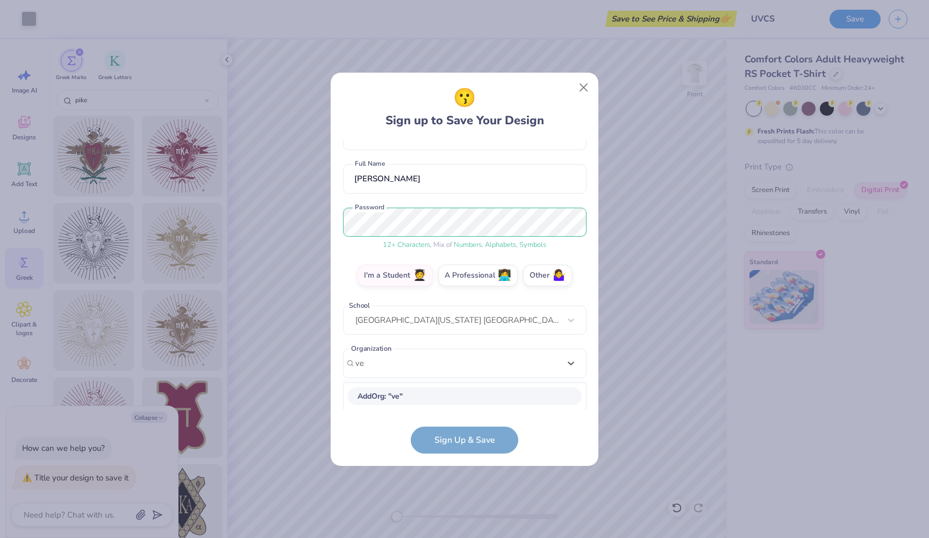
type input "v"
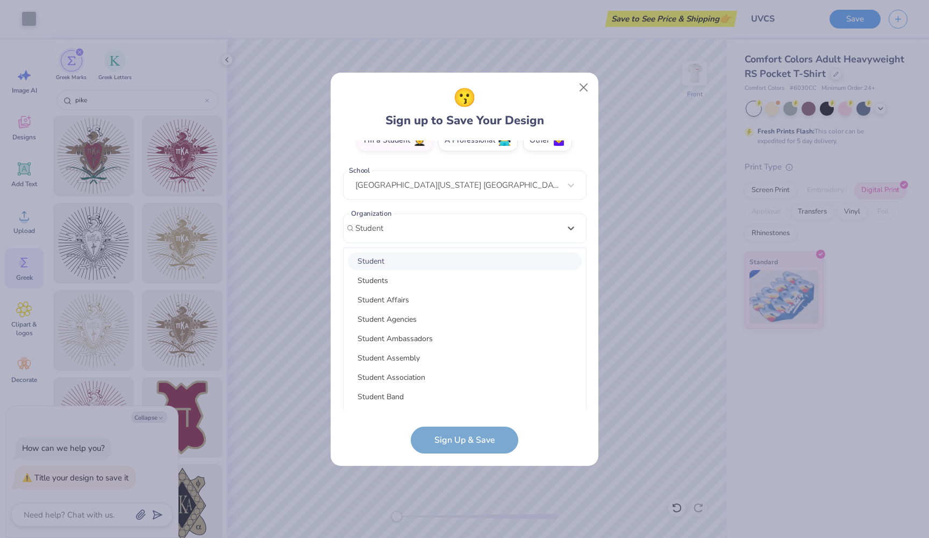
click at [424, 262] on div "Student" at bounding box center [465, 261] width 234 height 18
type input "Student"
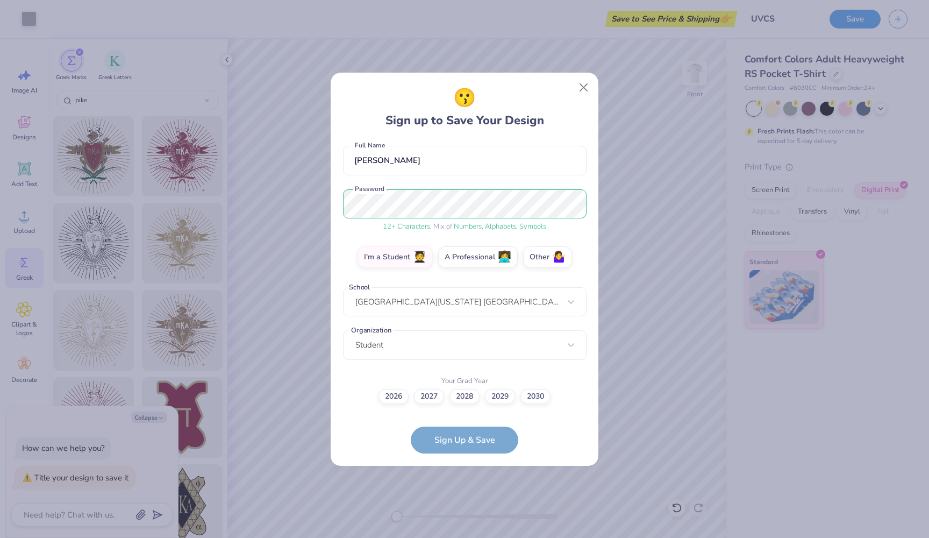
scroll to position [91, 0]
click at [466, 400] on label "2028" at bounding box center [465, 395] width 30 height 15
click at [466, 485] on input "2028" at bounding box center [464, 488] width 7 height 7
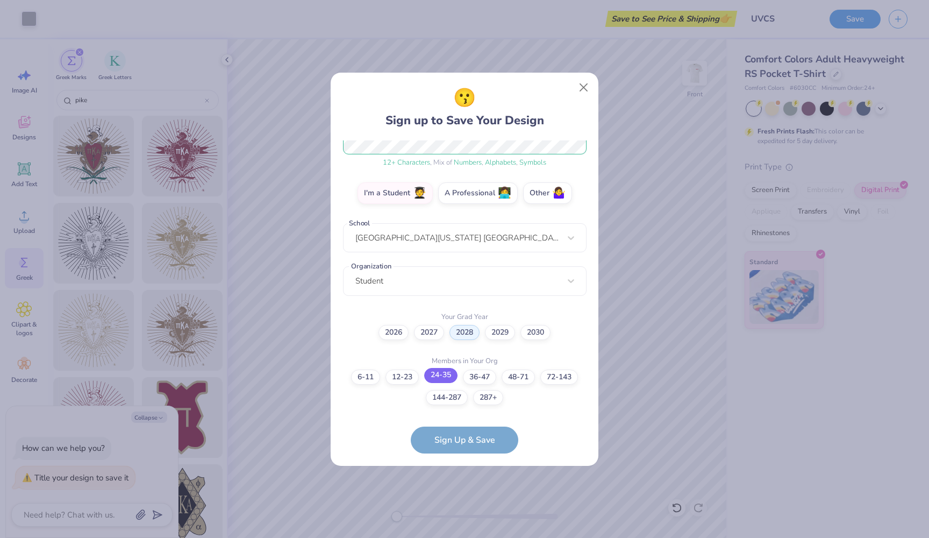
click at [442, 375] on label "24-35" at bounding box center [440, 375] width 33 height 15
click at [461, 537] on input "24-35" at bounding box center [464, 542] width 7 height 7
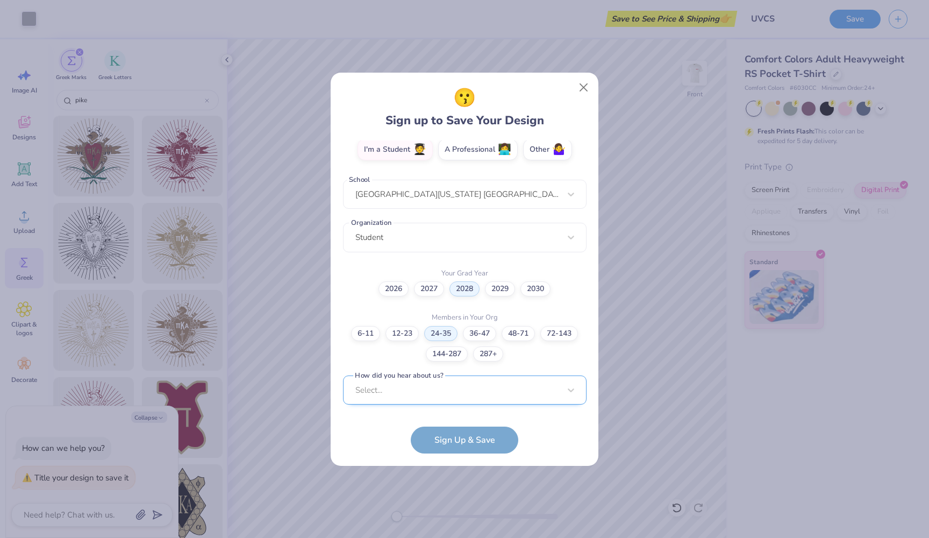
click at [494, 403] on div "[EMAIL_ADDRESS][DOMAIN_NAME] Email [PHONE_NUMBER] Phone [PERSON_NAME] Full Name…" at bounding box center [465, 274] width 244 height 269
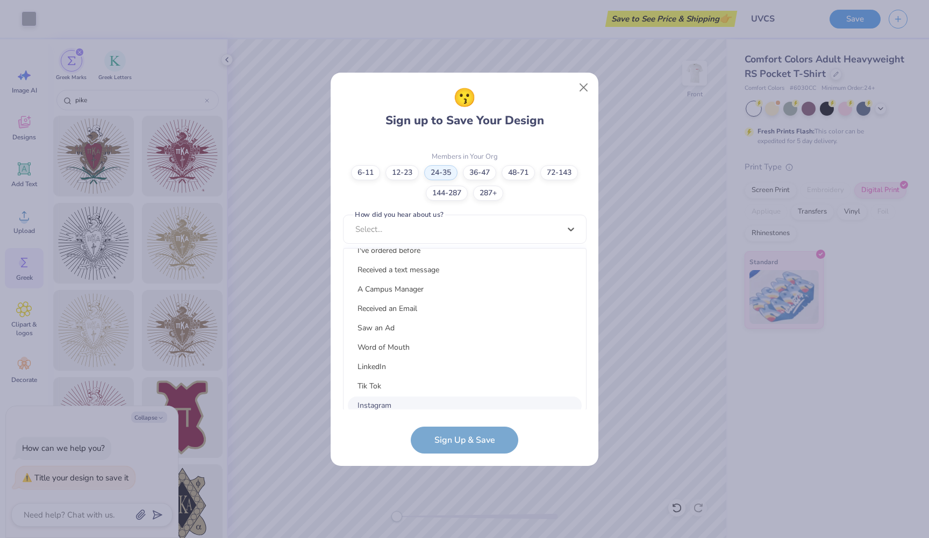
scroll to position [0, 0]
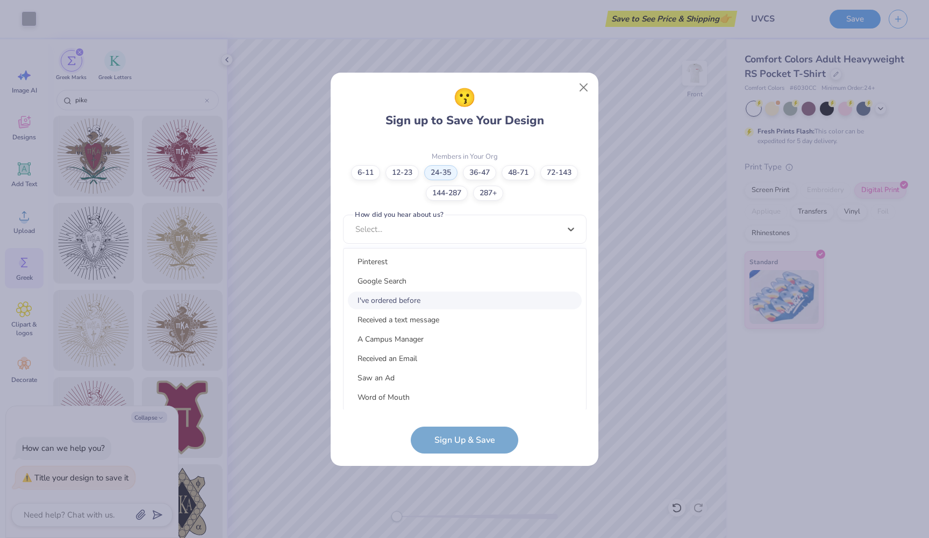
click at [443, 306] on div "I've ordered before" at bounding box center [465, 300] width 234 height 18
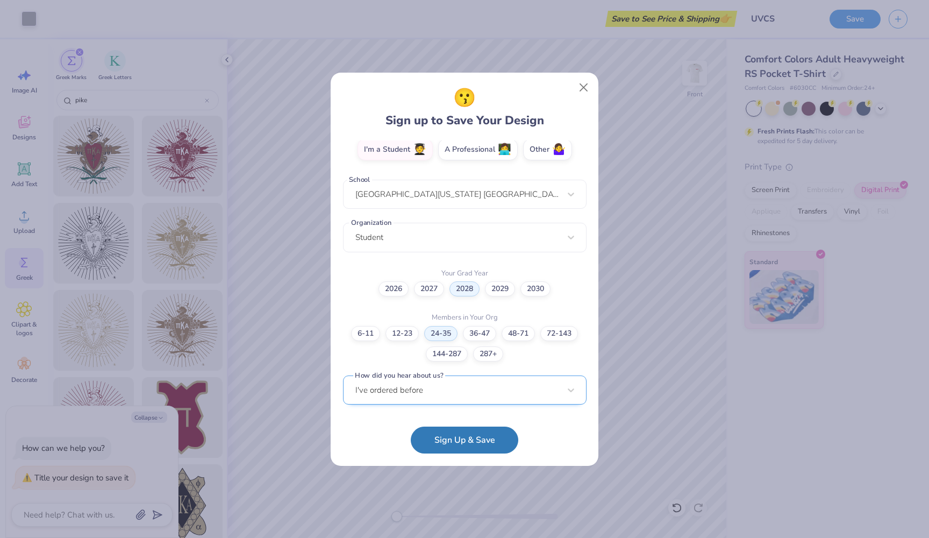
click at [449, 386] on div "I've ordered before" at bounding box center [465, 390] width 244 height 30
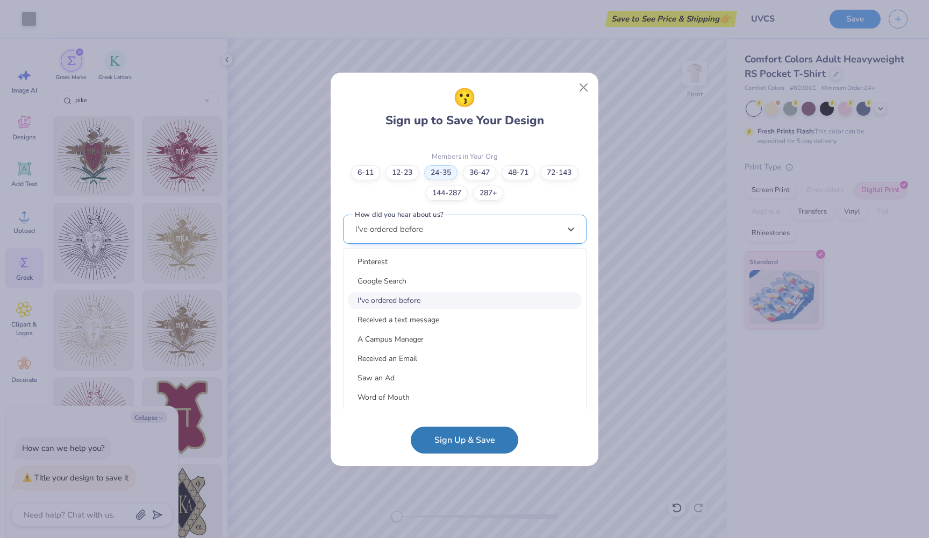
scroll to position [360, 0]
click at [442, 333] on div "A Campus Manager" at bounding box center [465, 339] width 234 height 18
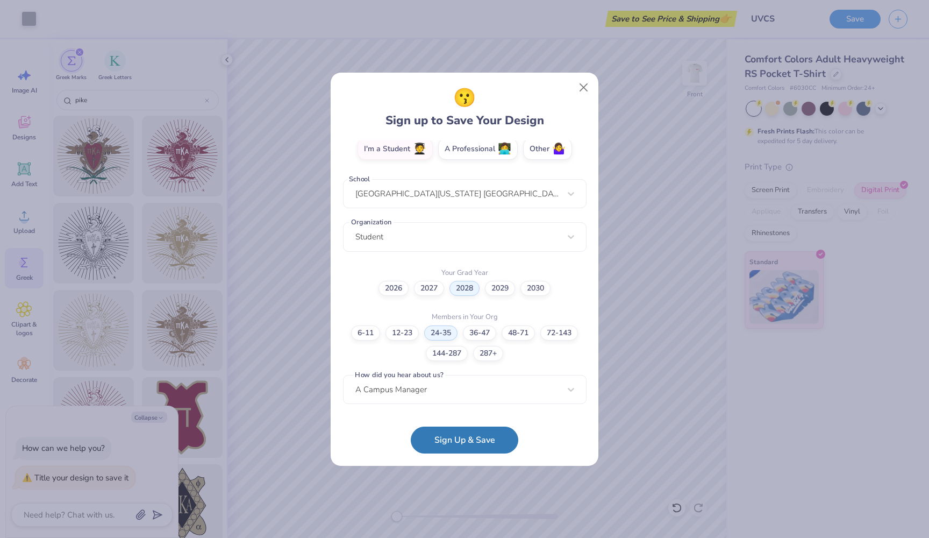
scroll to position [200, 0]
click at [493, 391] on div "option A Campus Manager selected, 5 of 15. 15 results available. Use Up and Dow…" at bounding box center [465, 473] width 244 height 196
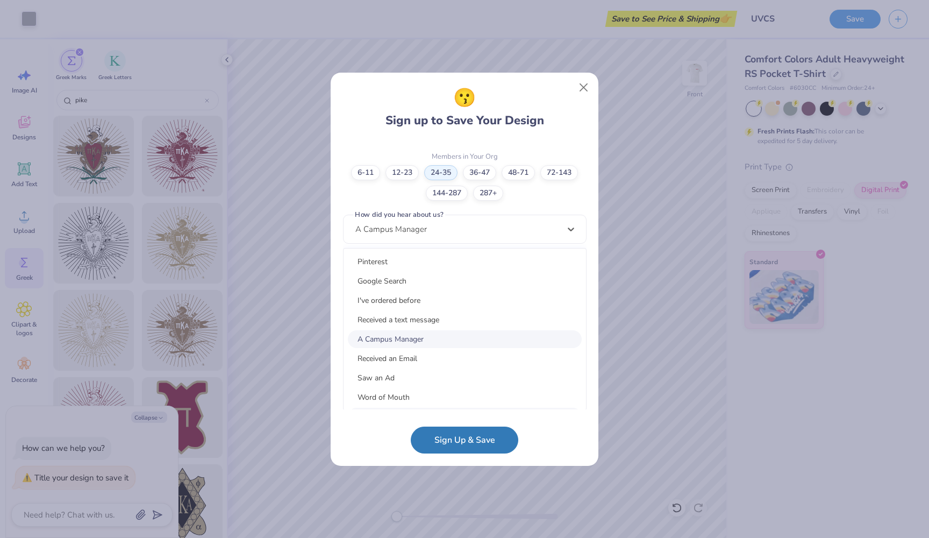
click at [528, 430] on form "[EMAIL_ADDRESS][DOMAIN_NAME] Email [PHONE_NUMBER] Phone [PERSON_NAME] Full Name…" at bounding box center [465, 296] width 244 height 313
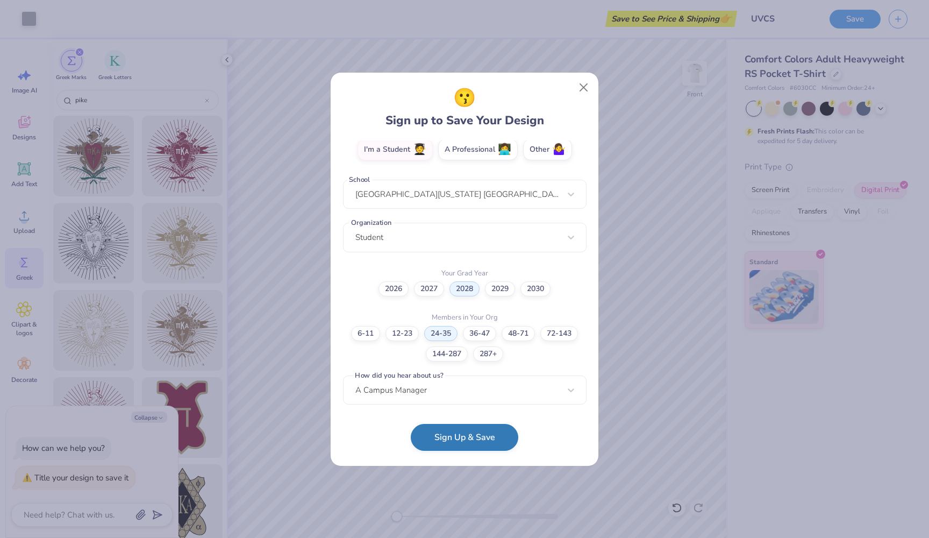
click at [492, 433] on button "Sign Up & Save" at bounding box center [465, 437] width 108 height 27
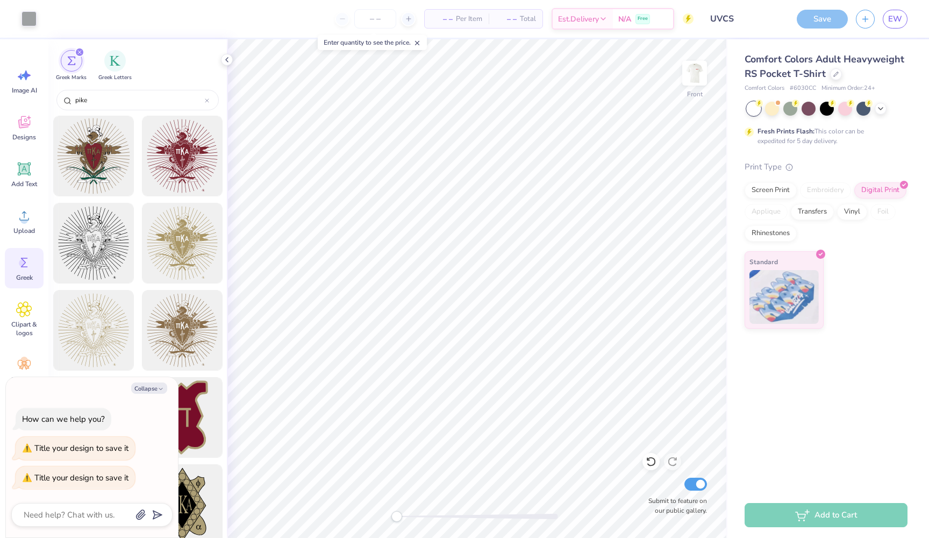
click at [792, 518] on div "Add to Cart" at bounding box center [826, 515] width 163 height 24
click at [809, 415] on div "Comfort Colors Adult Heavyweight RS Pocket T-Shirt Comfort Colors # 6030CC Mini…" at bounding box center [829, 265] width 202 height 453
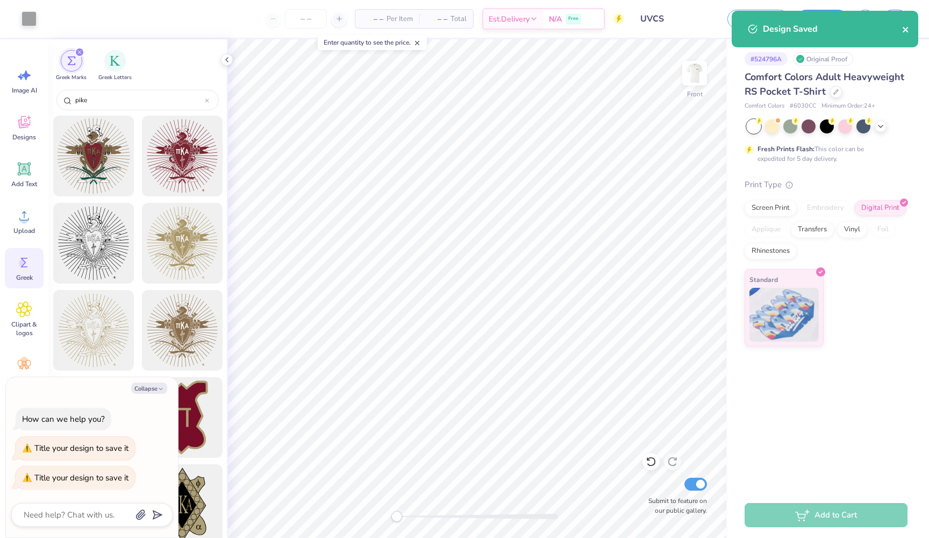
click at [904, 33] on icon "close" at bounding box center [906, 29] width 8 height 9
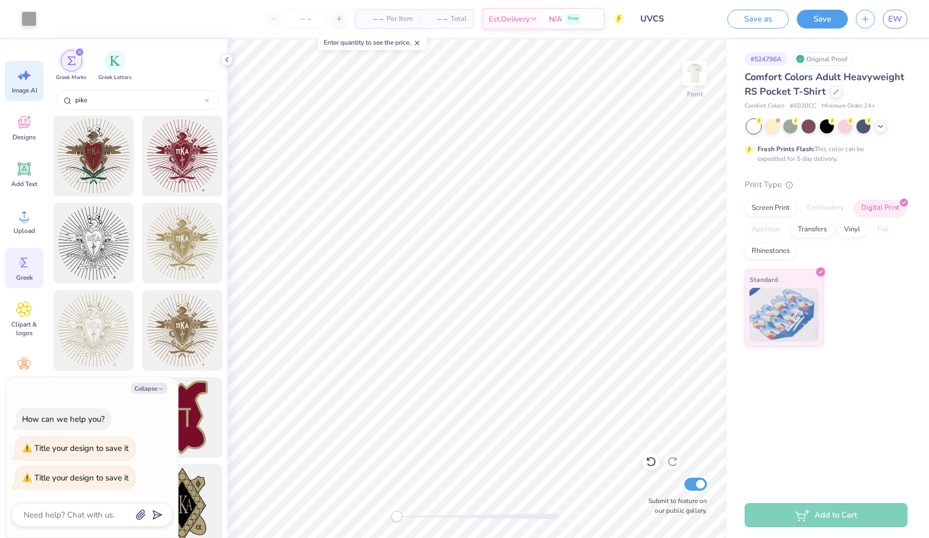
click at [20, 80] on icon at bounding box center [24, 75] width 16 height 16
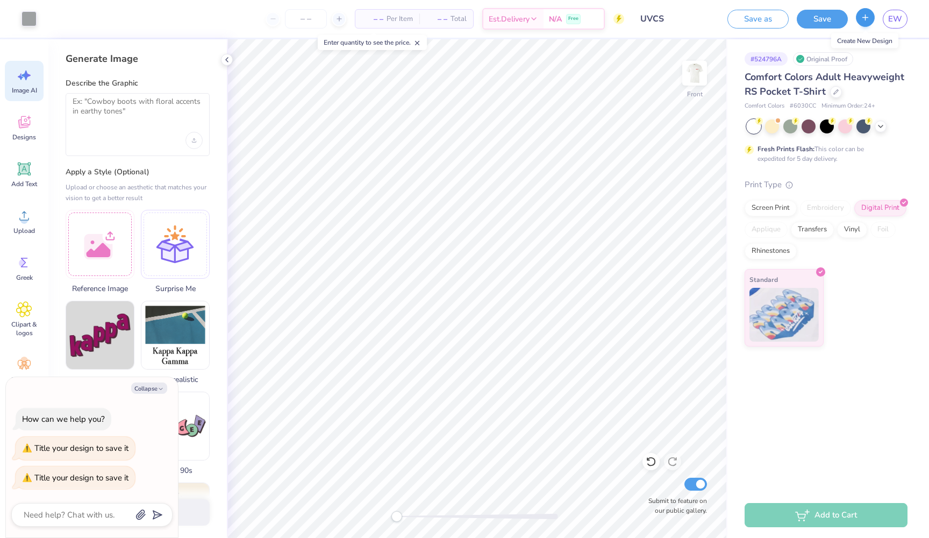
click at [867, 24] on button "button" at bounding box center [865, 17] width 19 height 19
type textarea "x"
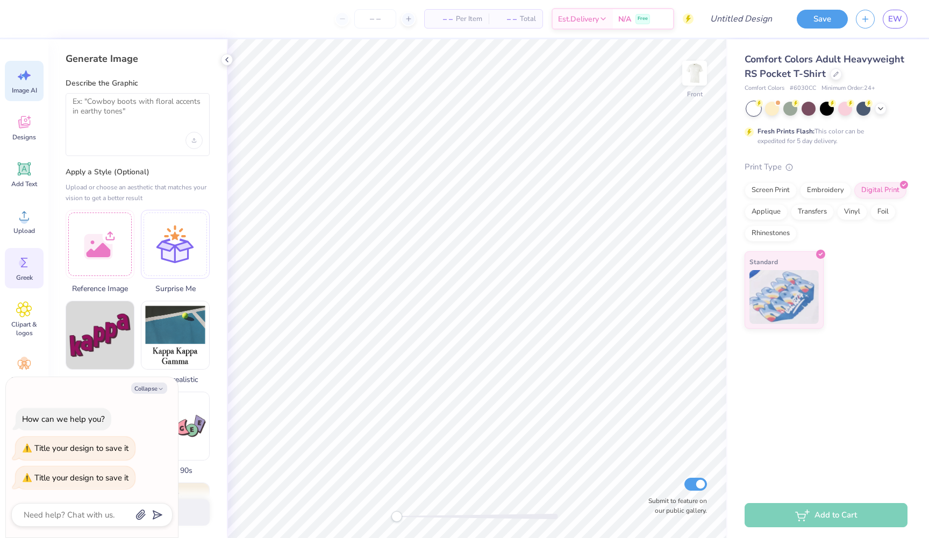
click at [25, 260] on icon at bounding box center [24, 262] width 16 height 16
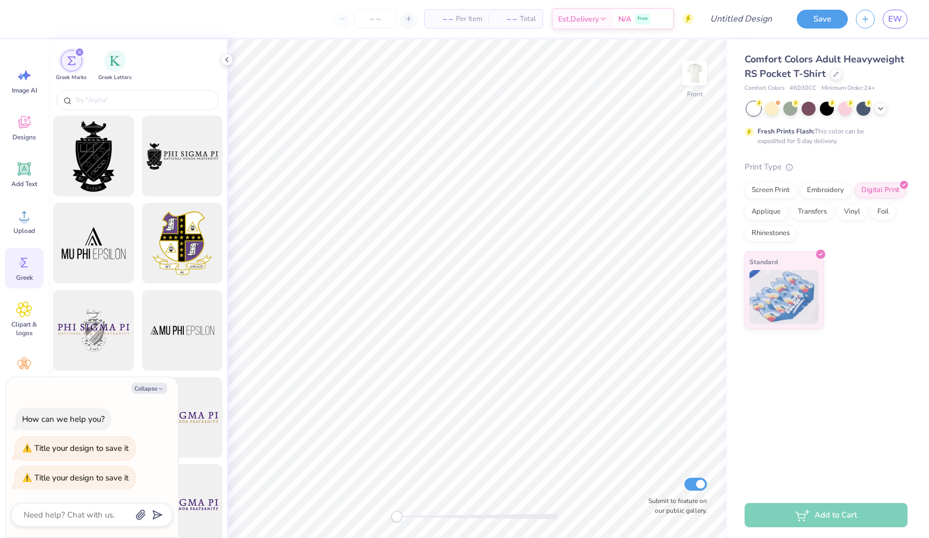
type textarea "x"
click at [134, 102] on input "text" at bounding box center [143, 100] width 138 height 11
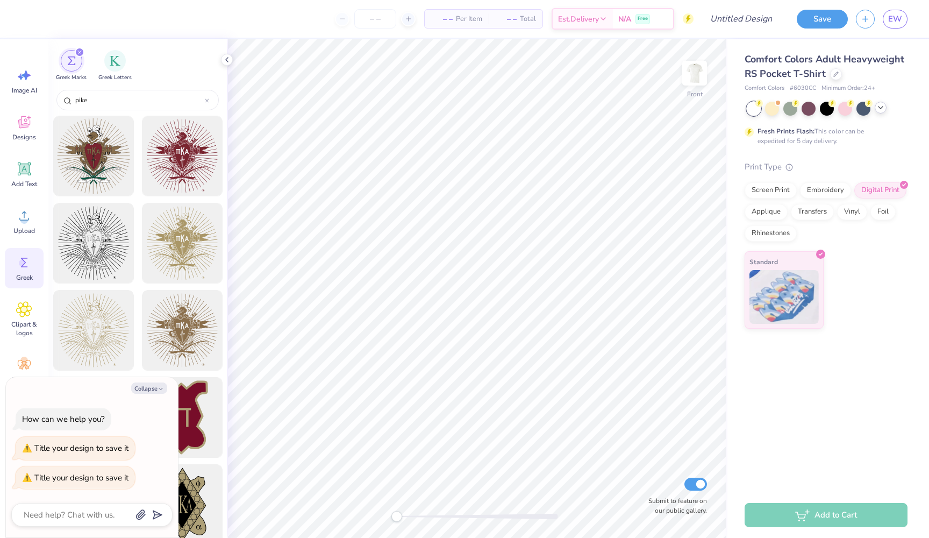
type input "pike"
click at [879, 108] on icon at bounding box center [881, 107] width 9 height 9
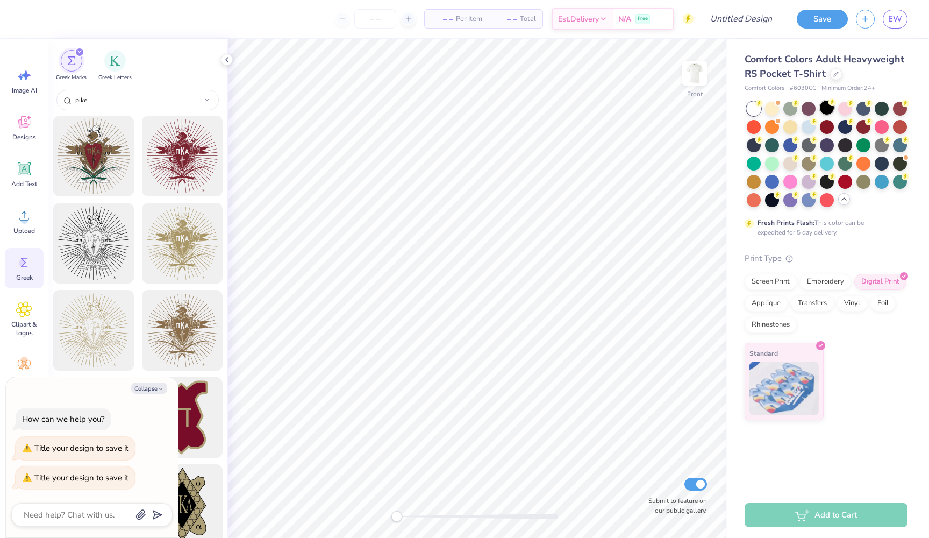
click at [827, 105] on div at bounding box center [827, 108] width 14 height 14
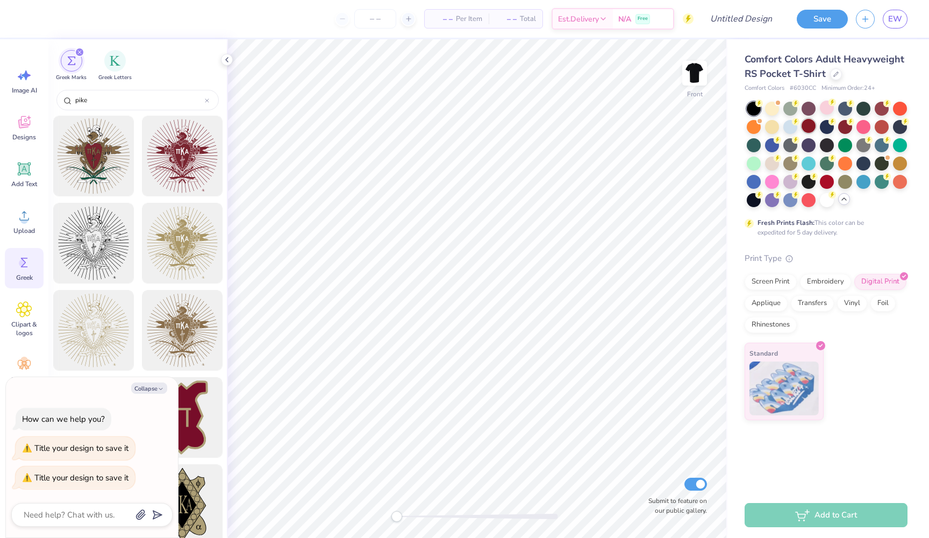
click at [807, 122] on div at bounding box center [809, 126] width 14 height 14
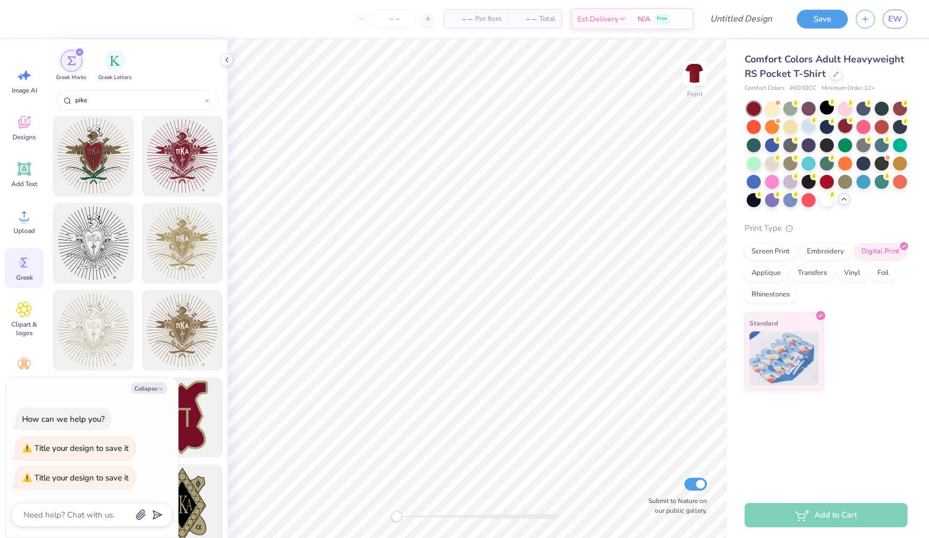
click at [844, 130] on div at bounding box center [845, 126] width 14 height 14
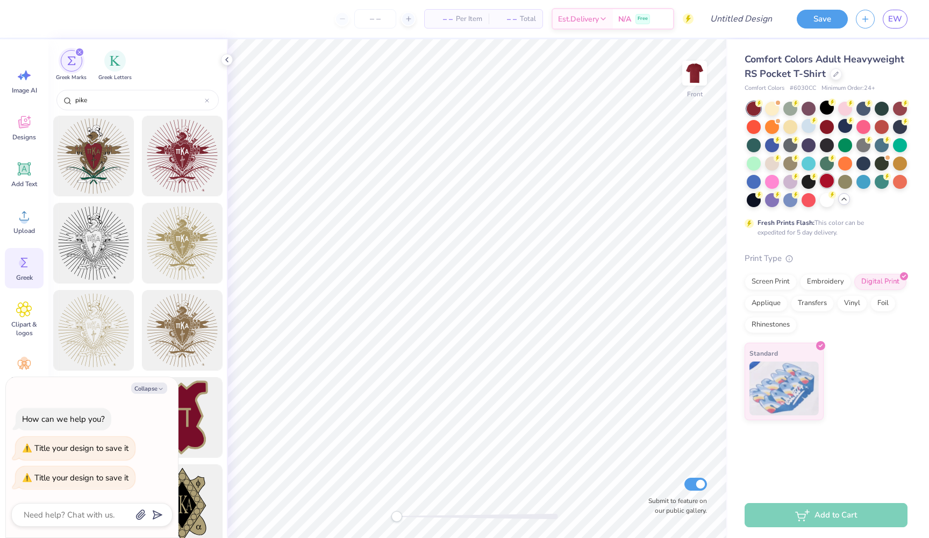
click at [826, 180] on div at bounding box center [827, 181] width 14 height 14
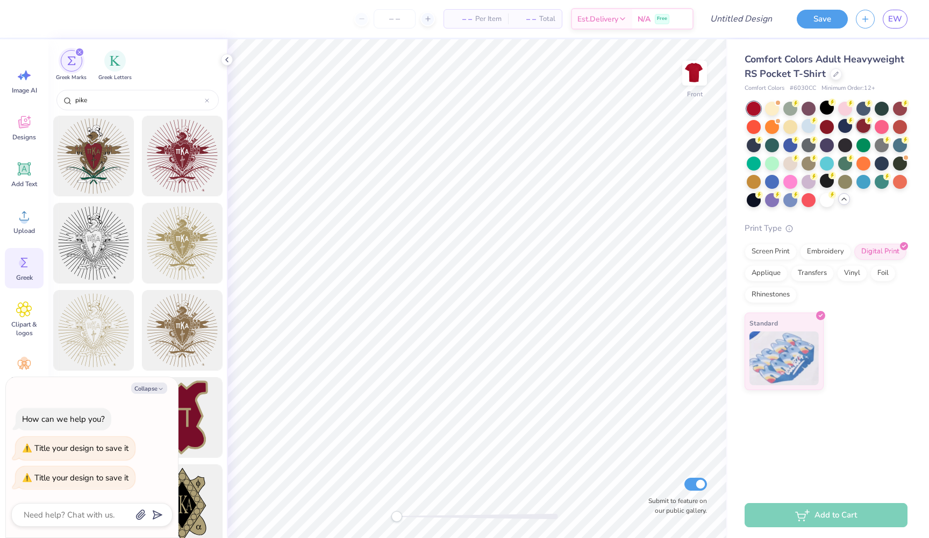
click at [864, 132] on div at bounding box center [864, 126] width 14 height 14
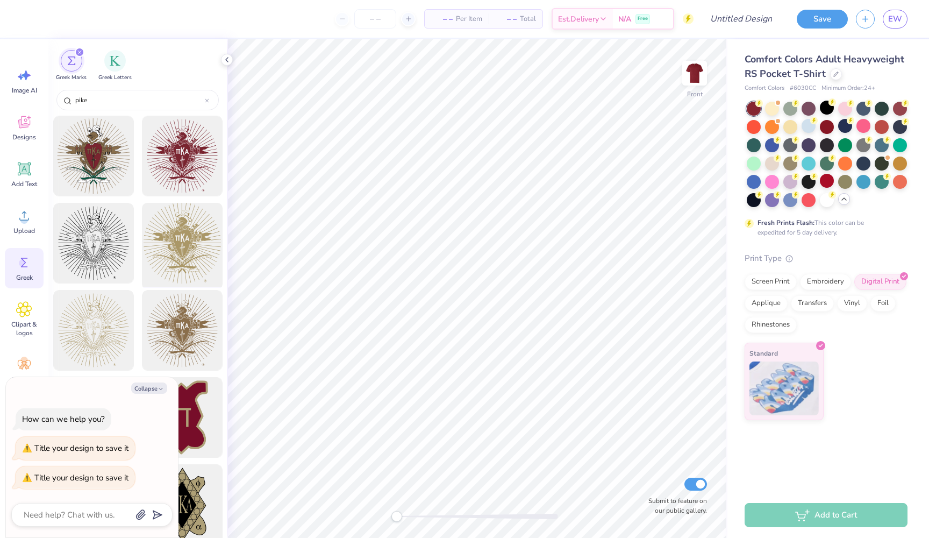
drag, startPoint x: 165, startPoint y: 239, endPoint x: 147, endPoint y: 226, distance: 22.7
click at [147, 226] on div at bounding box center [182, 243] width 89 height 89
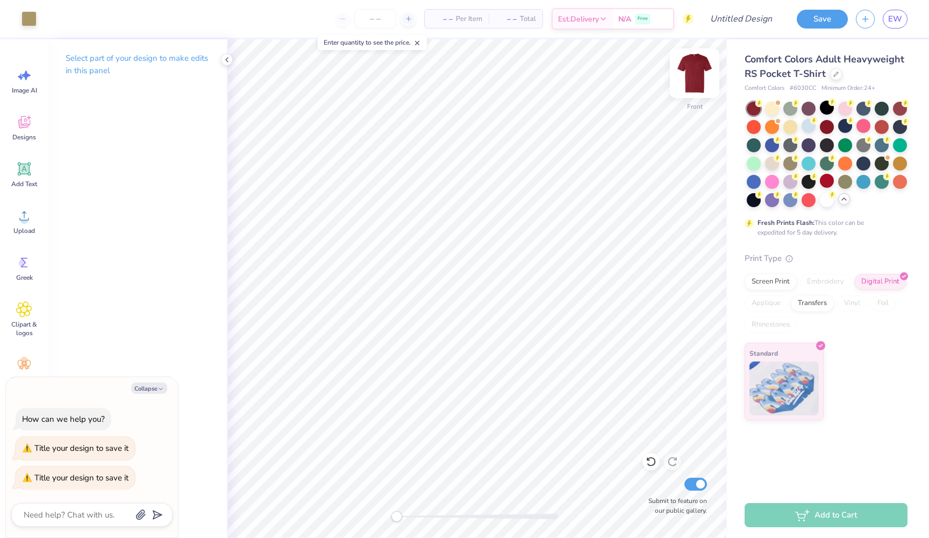
click at [700, 67] on img at bounding box center [694, 73] width 43 height 43
click at [27, 271] on div "Greek" at bounding box center [24, 268] width 39 height 40
type textarea "x"
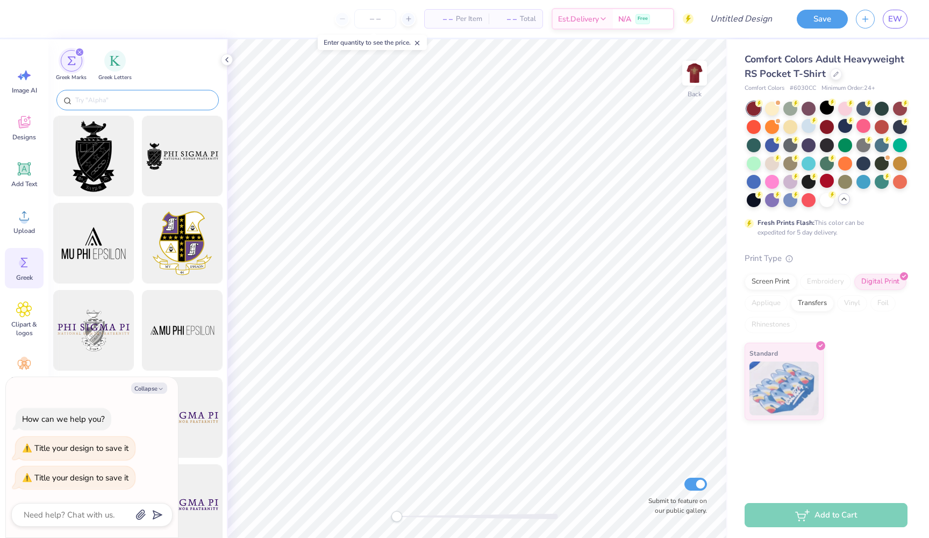
click at [161, 101] on input "text" at bounding box center [143, 100] width 138 height 11
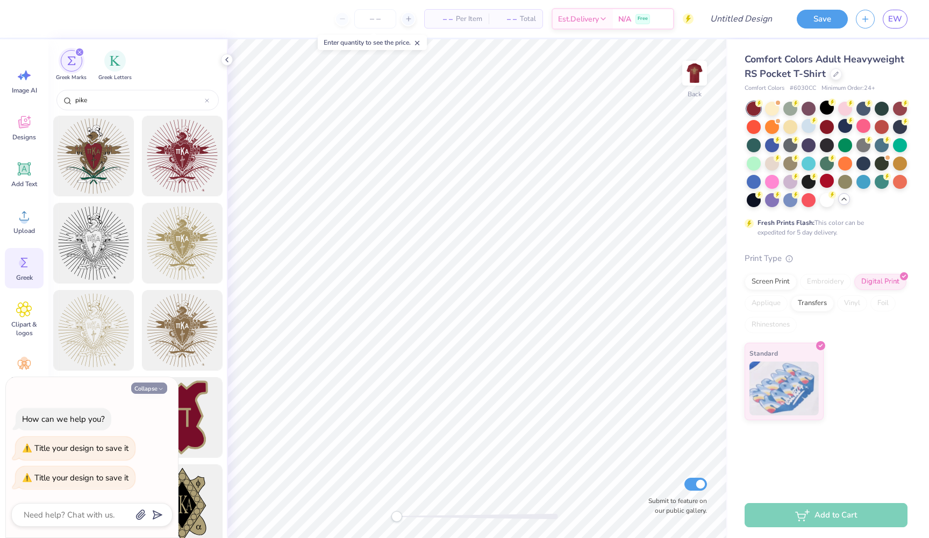
type input "pike"
click at [164, 393] on button "Collapse" at bounding box center [149, 387] width 36 height 11
type textarea "x"
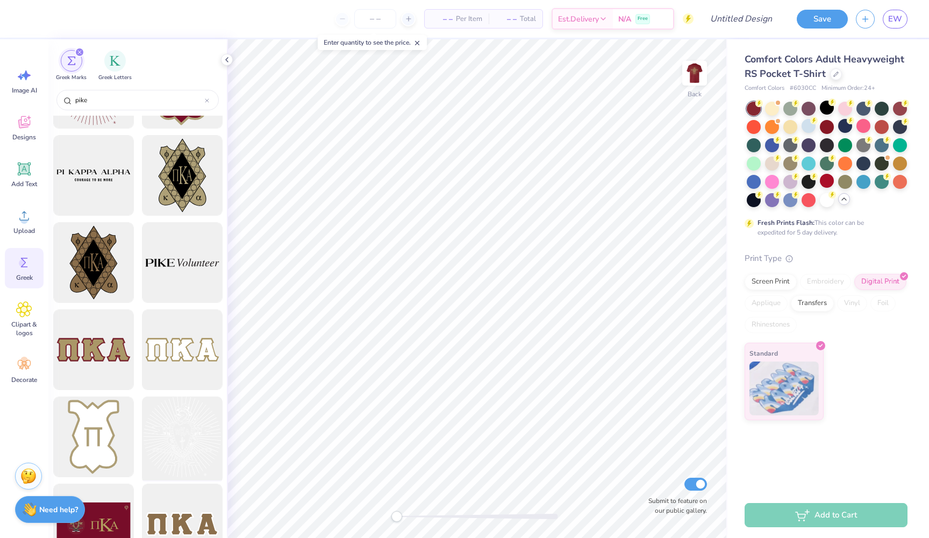
scroll to position [328, 0]
click at [179, 185] on div at bounding box center [182, 176] width 89 height 89
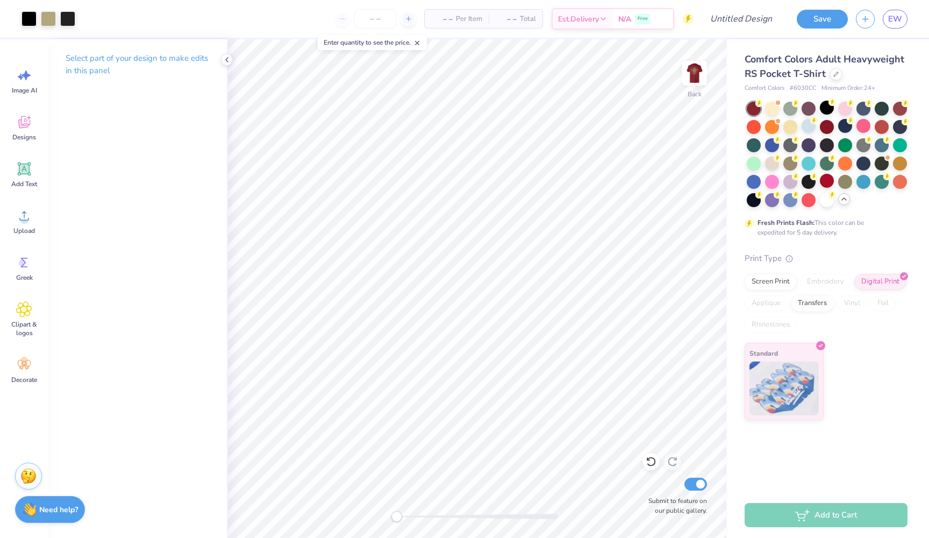
click at [859, 520] on div "Add to Cart" at bounding box center [826, 515] width 163 height 24
click at [758, 23] on input "Design Title" at bounding box center [727, 19] width 105 height 22
type input "P"
type input "Simple Pike"
click at [900, 17] on span "EW" at bounding box center [895, 19] width 14 height 12
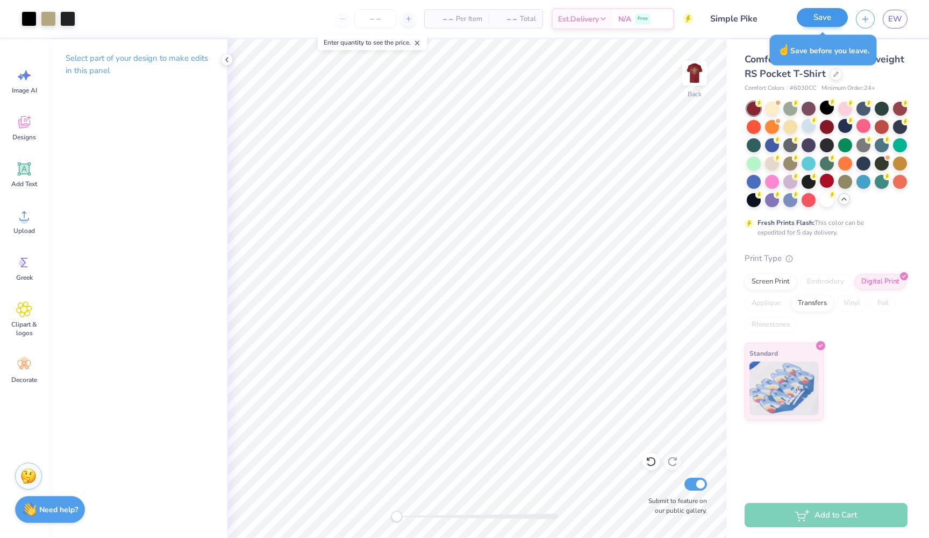
click at [830, 21] on button "Save" at bounding box center [822, 17] width 51 height 19
click at [820, 14] on div "Save" at bounding box center [822, 19] width 51 height 19
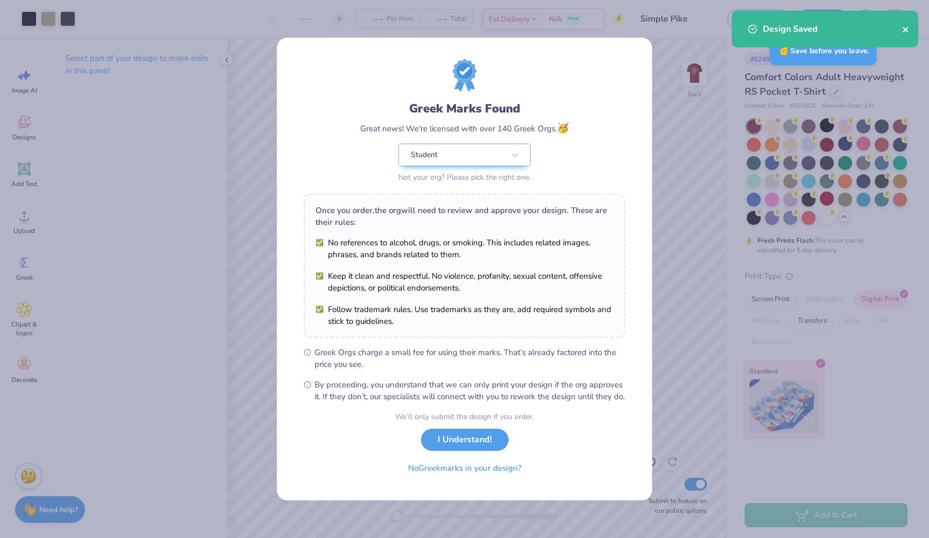
click at [908, 31] on icon "close" at bounding box center [906, 29] width 8 height 9
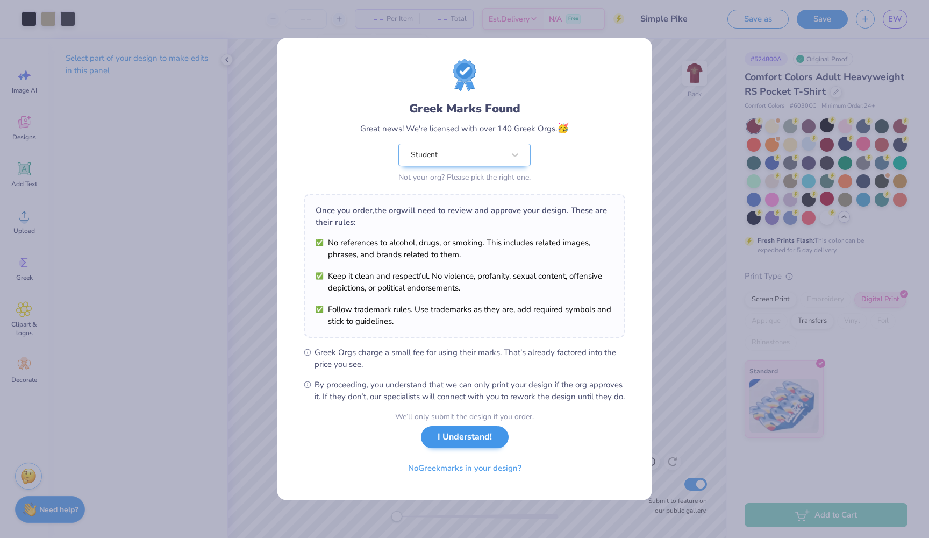
click at [463, 442] on button "I Understand!" at bounding box center [465, 437] width 88 height 22
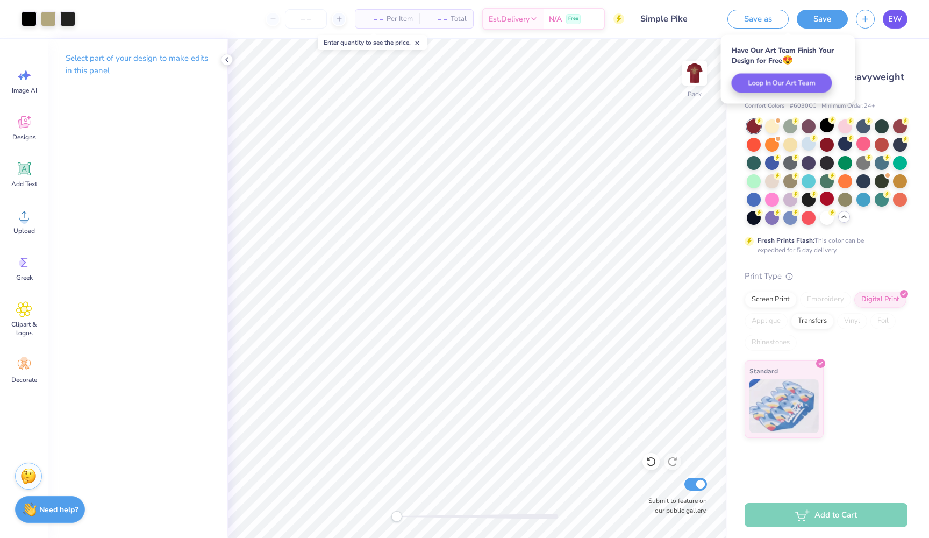
click at [903, 18] on link "EW" at bounding box center [895, 19] width 25 height 19
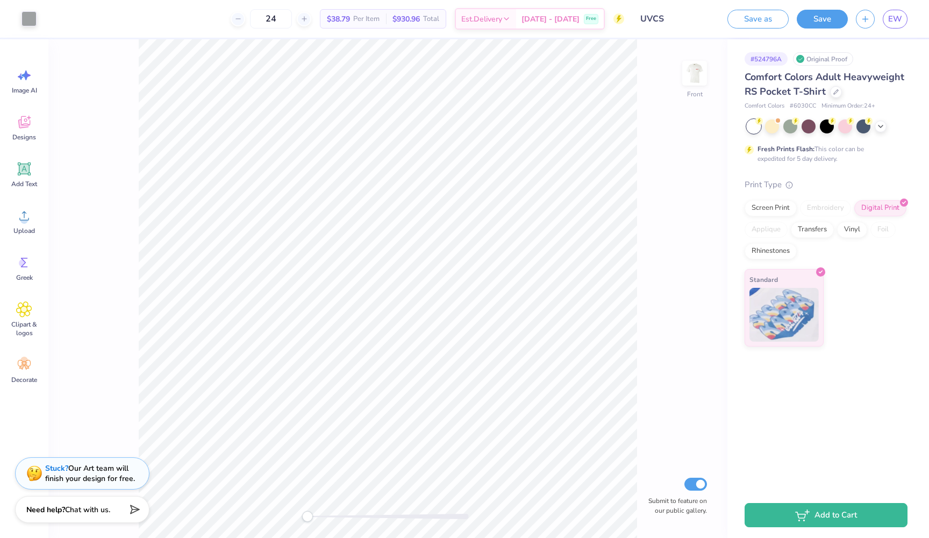
click at [246, 1] on div "24 $38.79 Per Item $930.96 Total Est. Delivery [DATE] - [DATE] Free" at bounding box center [335, 19] width 580 height 38
